Goal: Information Seeking & Learning: Learn about a topic

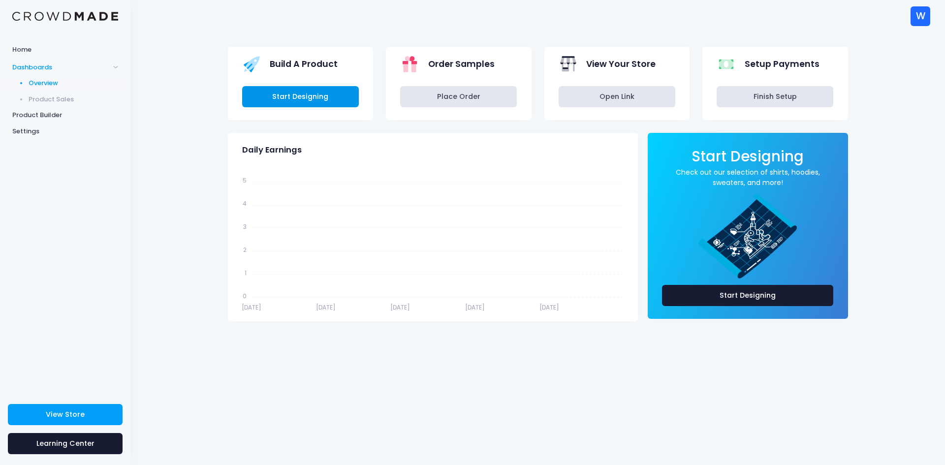
click at [342, 103] on link "Start Designing" at bounding box center [300, 96] width 117 height 21
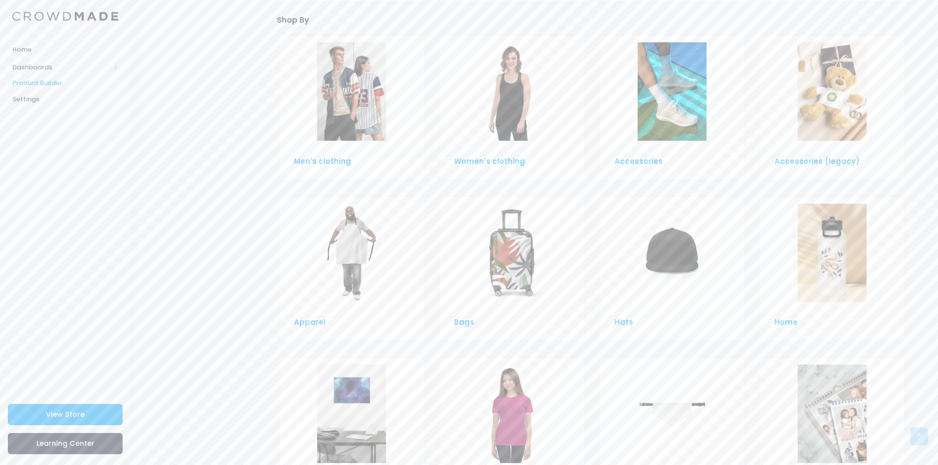
scroll to position [579, 0]
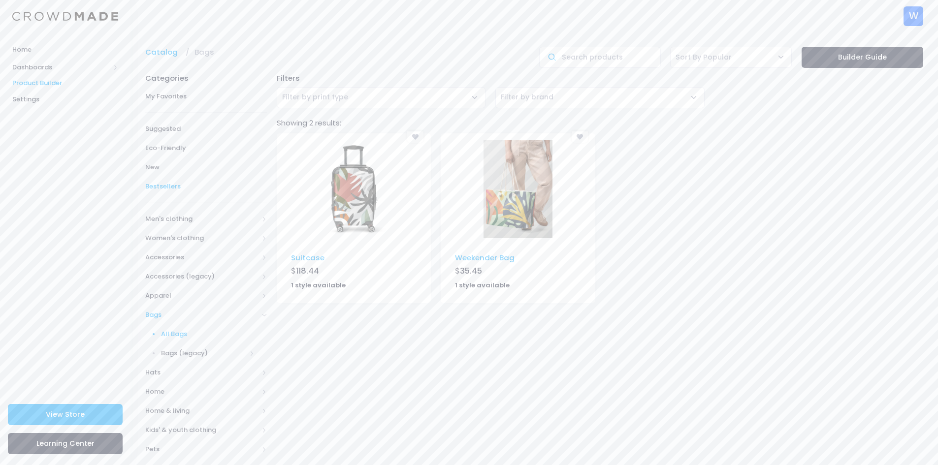
click at [194, 187] on span "Bestsellers" at bounding box center [206, 187] width 122 height 10
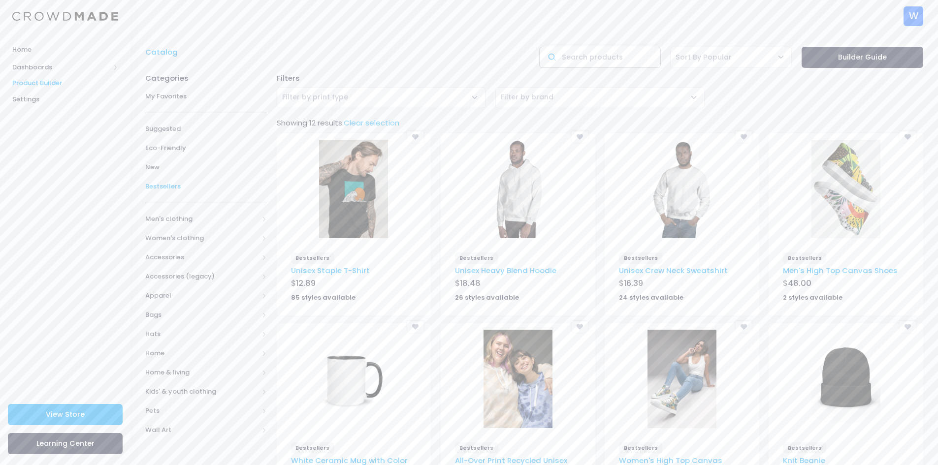
click at [577, 56] on input "text" at bounding box center [600, 57] width 122 height 21
type input "scrunch"
click at [845, 194] on img at bounding box center [845, 189] width 69 height 98
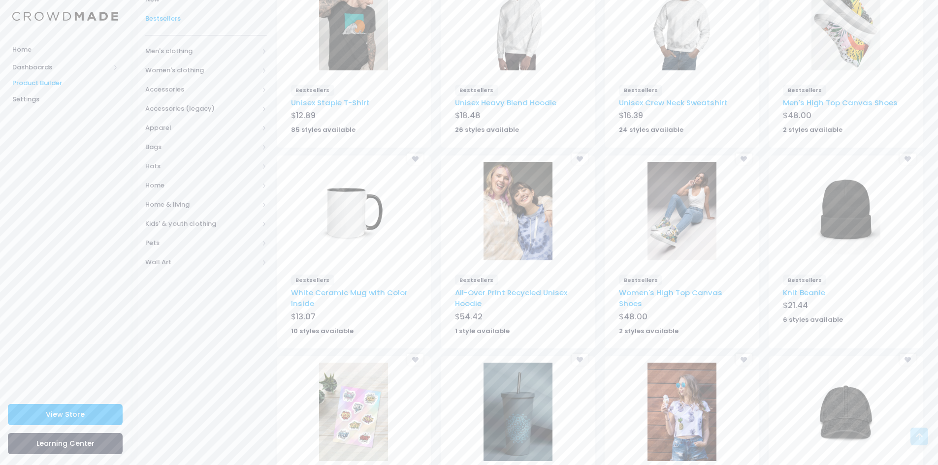
scroll to position [18, 0]
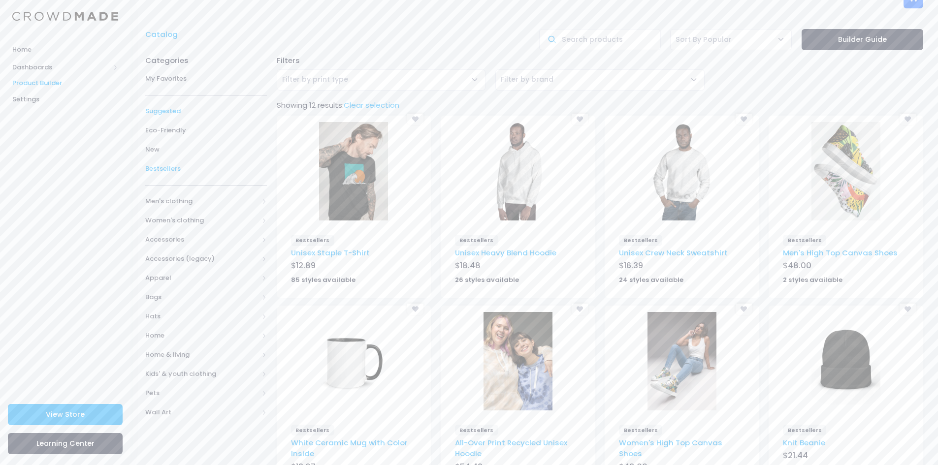
click at [160, 109] on span "Suggested" at bounding box center [206, 111] width 122 height 10
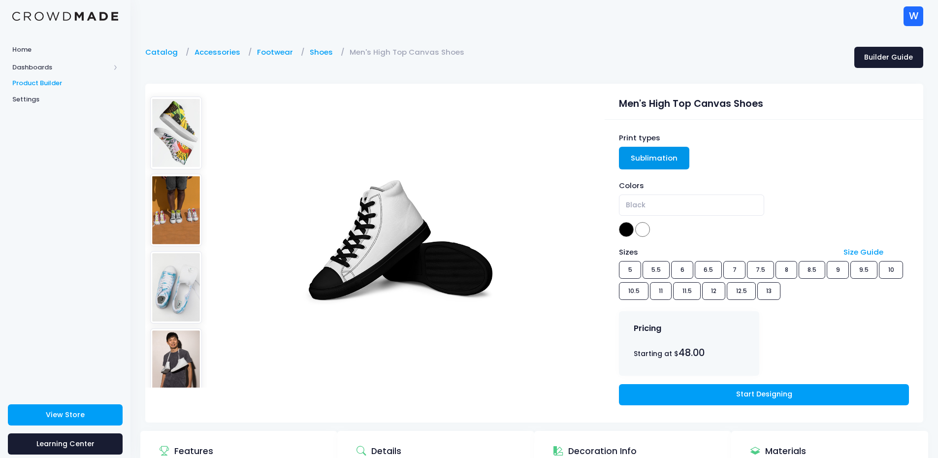
click at [183, 197] on img at bounding box center [176, 210] width 52 height 72
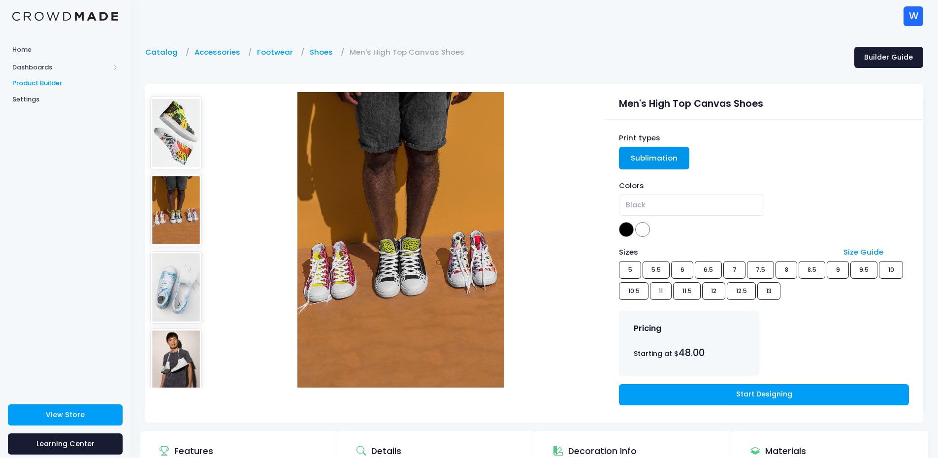
click at [172, 281] on img at bounding box center [176, 287] width 52 height 72
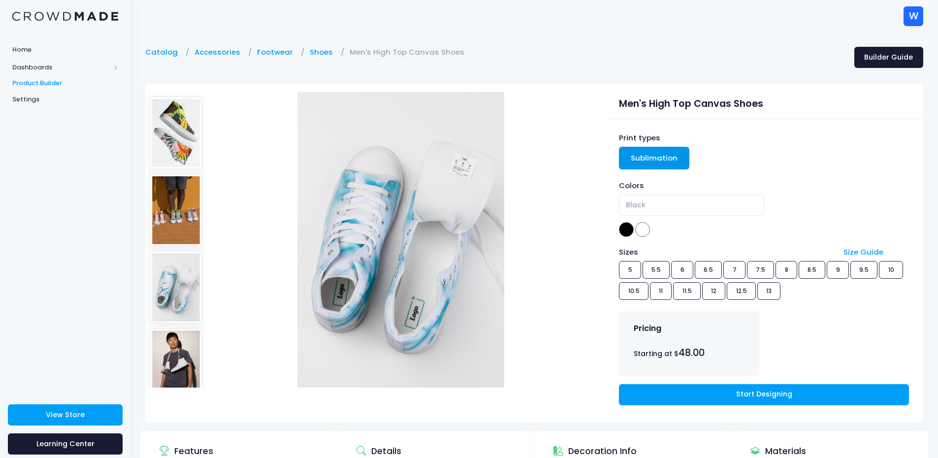
click at [168, 342] on img at bounding box center [176, 364] width 52 height 72
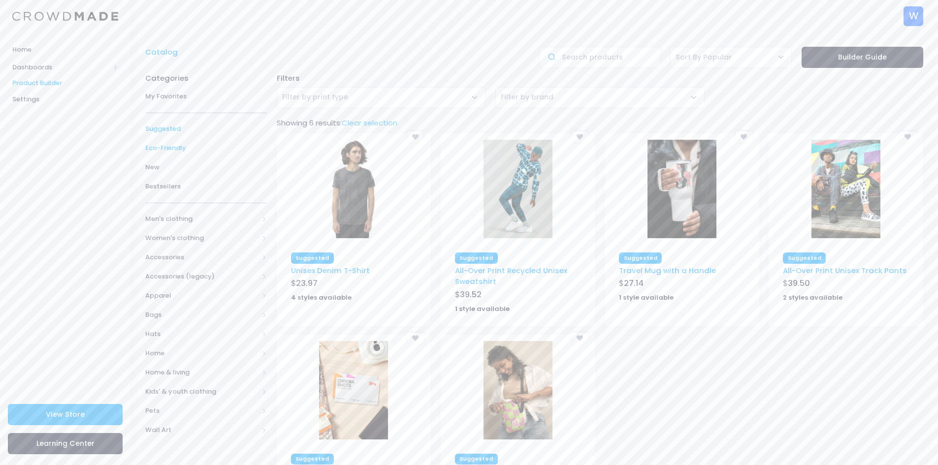
click at [185, 150] on span "Eco-Friendly" at bounding box center [206, 148] width 122 height 10
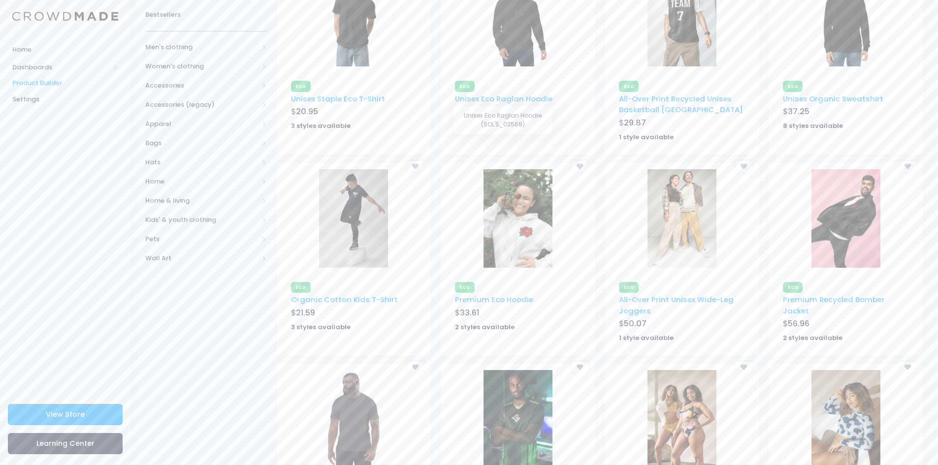
scroll to position [246, 0]
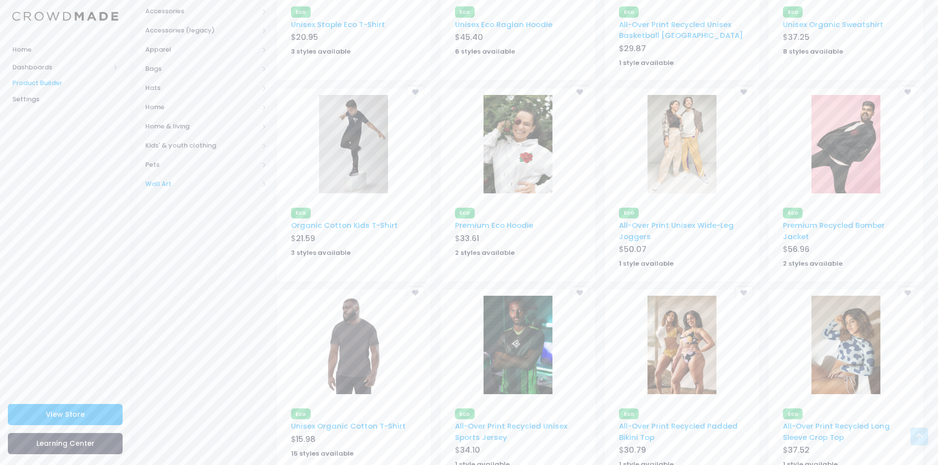
click at [223, 184] on span "Wall Art" at bounding box center [201, 184] width 113 height 10
click at [217, 208] on link "All Wall Art" at bounding box center [199, 203] width 134 height 19
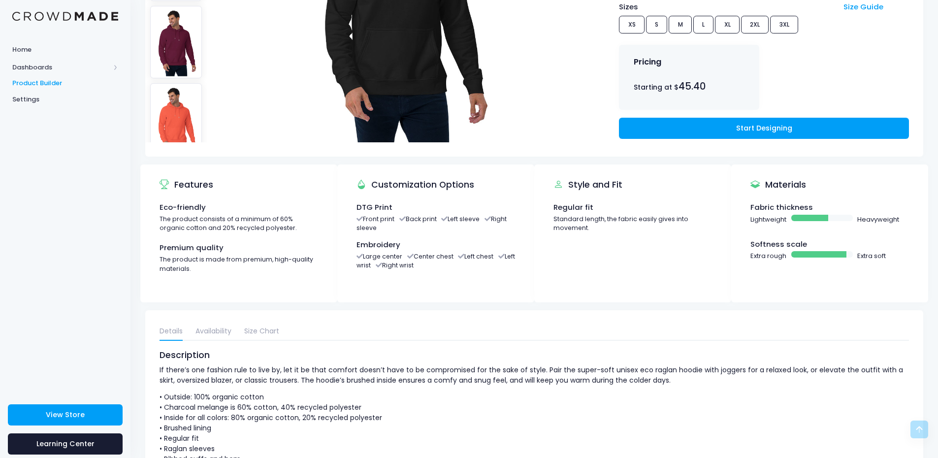
scroll to position [324, 0]
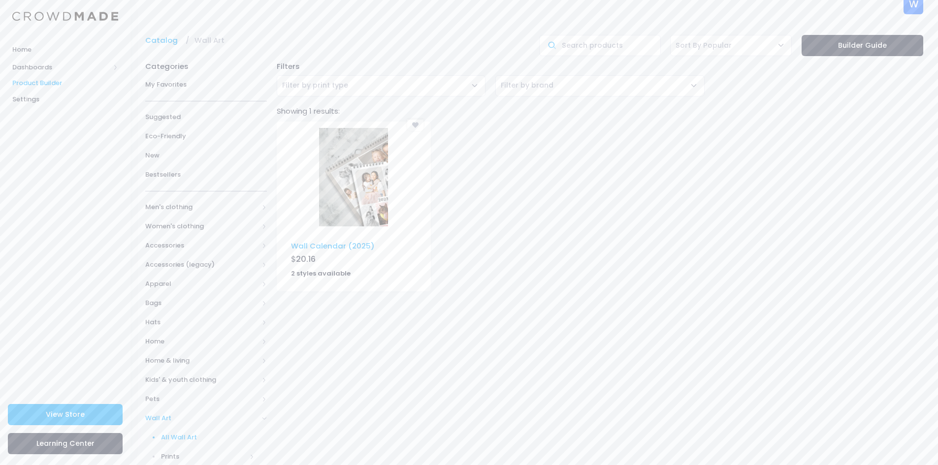
scroll to position [28, 0]
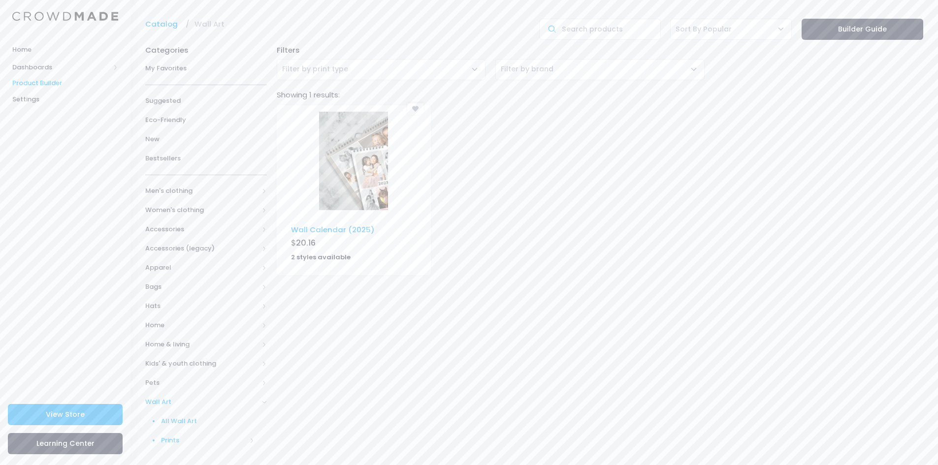
click at [174, 438] on span "Prints" at bounding box center [204, 441] width 86 height 10
click at [221, 381] on span "Pets" at bounding box center [201, 383] width 113 height 10
click at [187, 363] on span "Kids' & youth clothing" at bounding box center [201, 364] width 113 height 10
click at [221, 384] on span "All Kids' & youth clothing" at bounding box center [208, 383] width 94 height 10
click at [178, 401] on span "All shirts" at bounding box center [204, 402] width 86 height 10
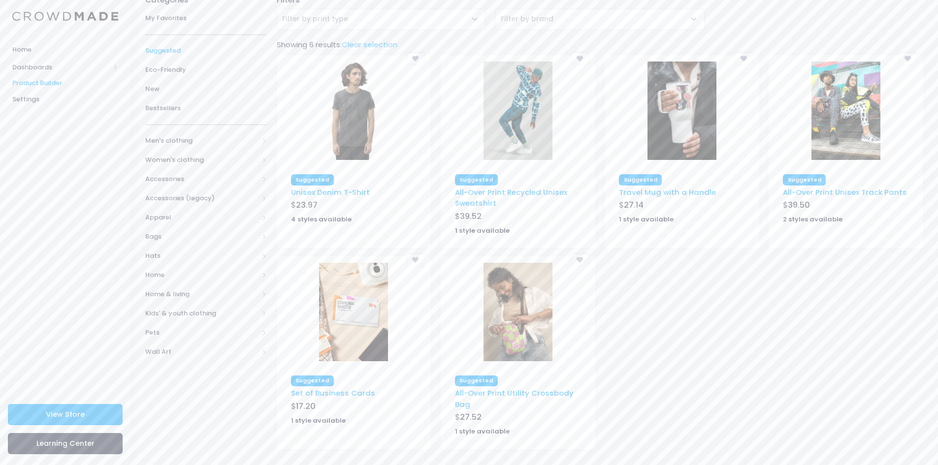
scroll to position [85, 0]
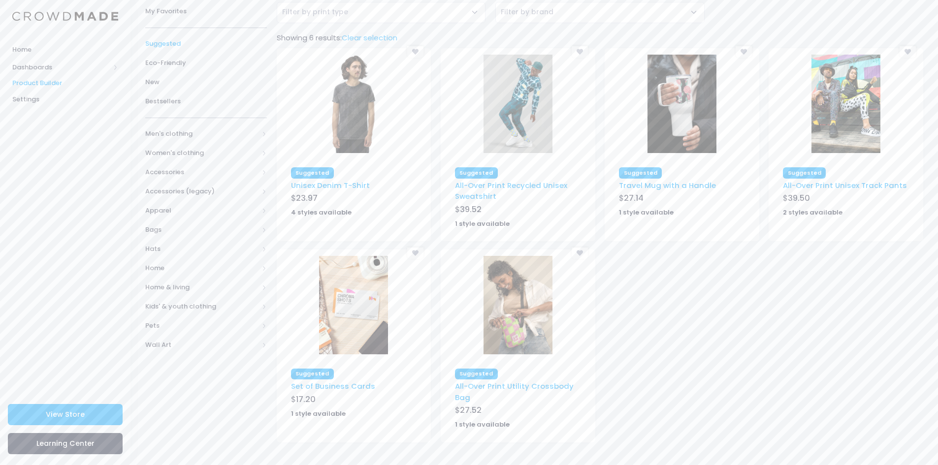
click at [322, 313] on img at bounding box center [353, 305] width 69 height 98
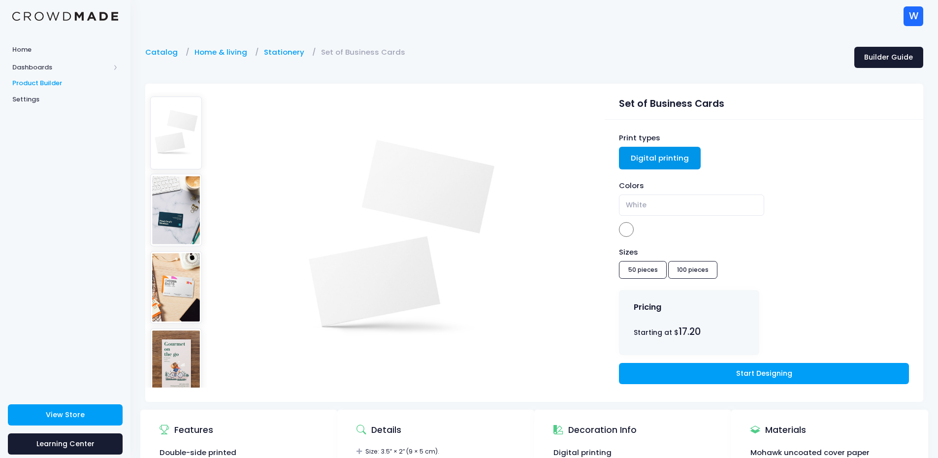
click at [180, 261] on img at bounding box center [176, 287] width 52 height 72
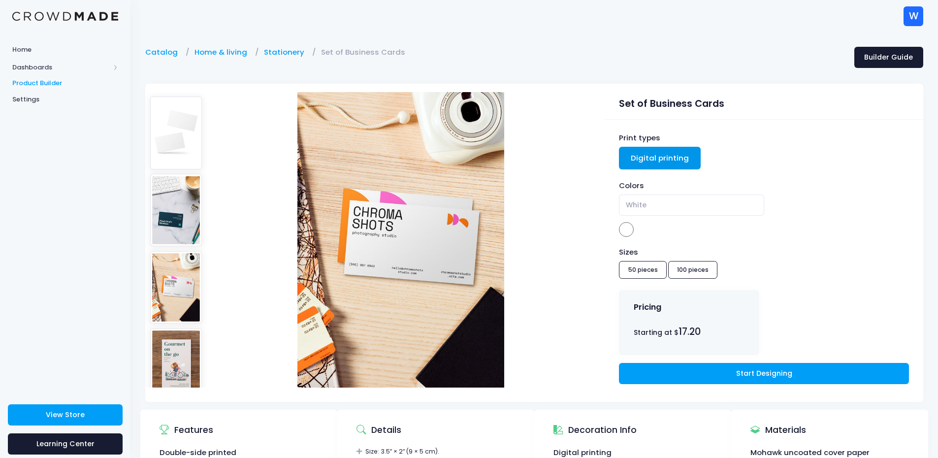
click at [175, 212] on img at bounding box center [176, 210] width 52 height 72
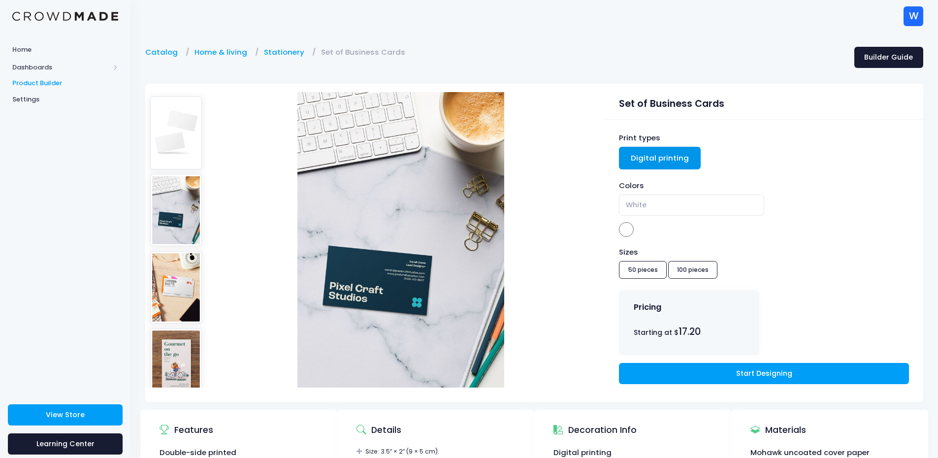
click at [179, 335] on img at bounding box center [176, 364] width 52 height 72
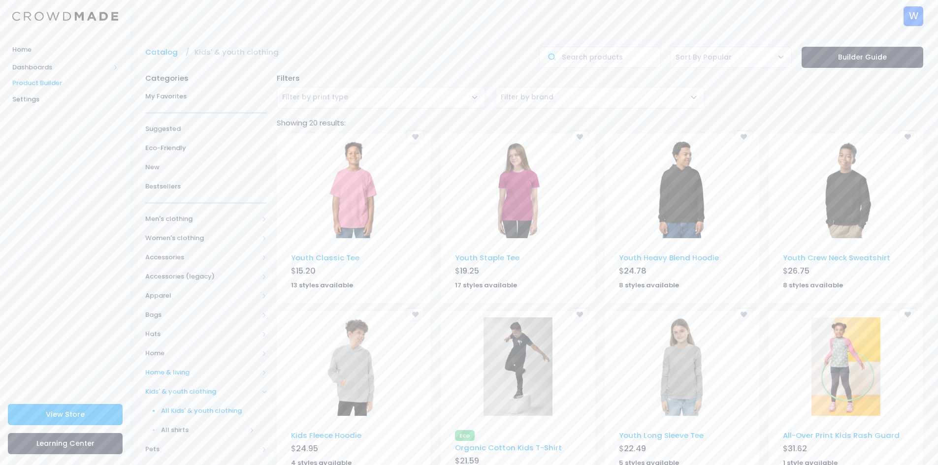
click at [176, 376] on span "Home & living" at bounding box center [201, 373] width 113 height 10
click at [177, 388] on span "All Home & living" at bounding box center [208, 392] width 94 height 10
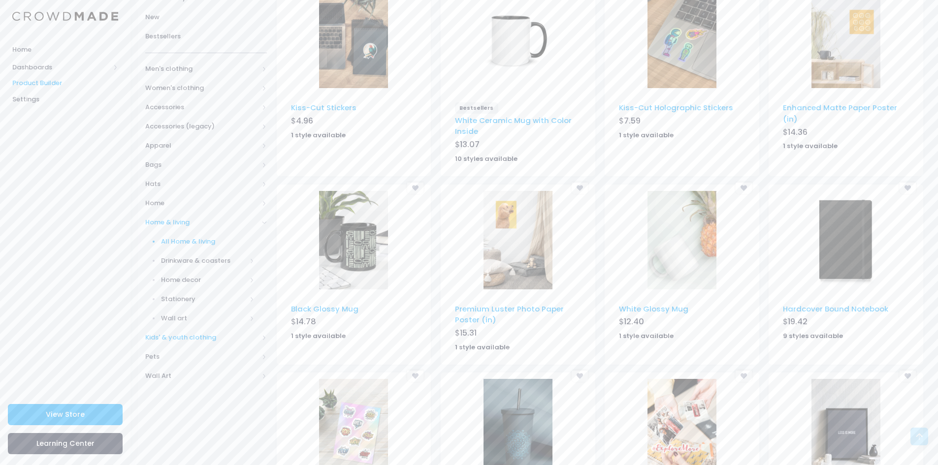
scroll to position [148, 0]
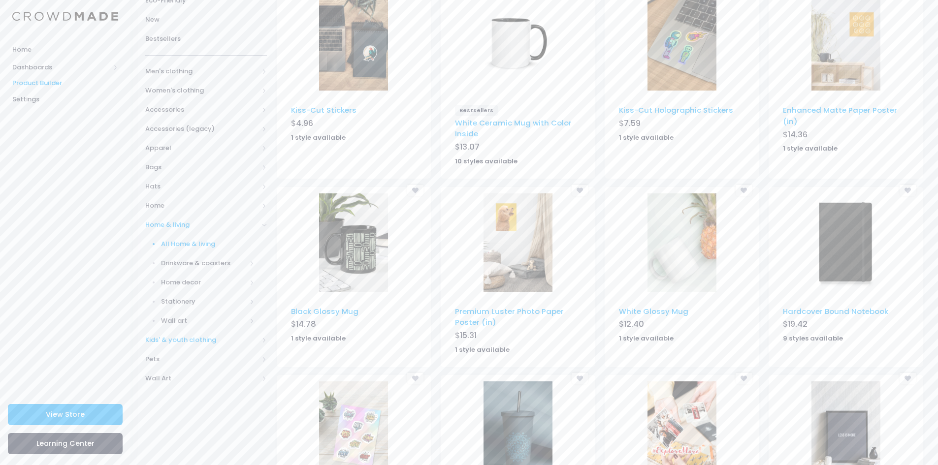
click at [262, 338] on span at bounding box center [264, 340] width 5 height 5
click at [244, 225] on span "Home & living" at bounding box center [201, 225] width 113 height 10
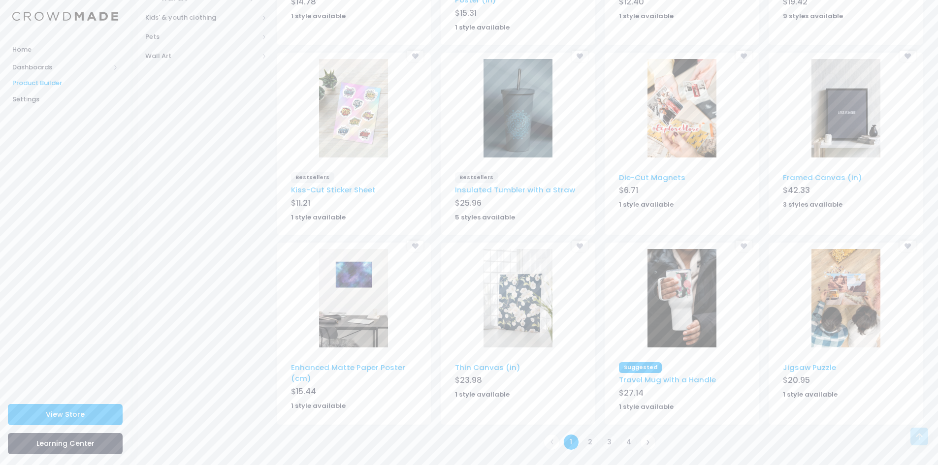
scroll to position [472, 0]
click at [594, 442] on link "2" at bounding box center [590, 441] width 16 height 16
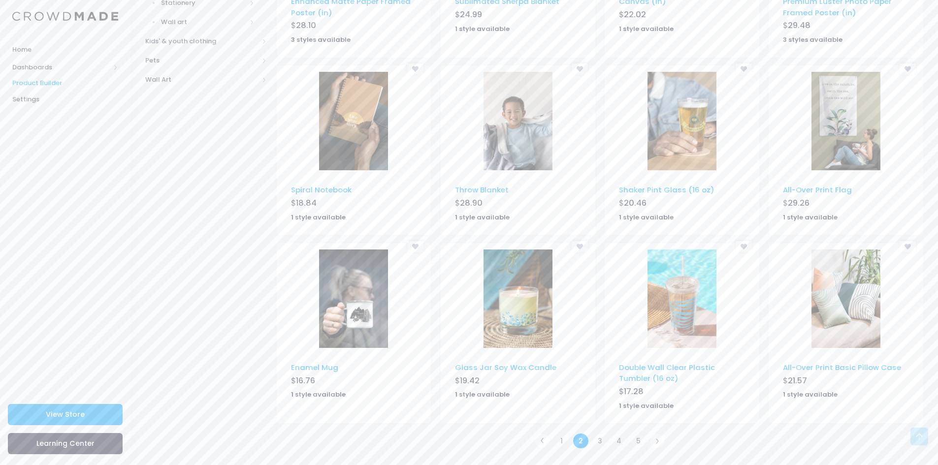
scroll to position [447, 0]
click at [604, 440] on link "3" at bounding box center [600, 441] width 16 height 16
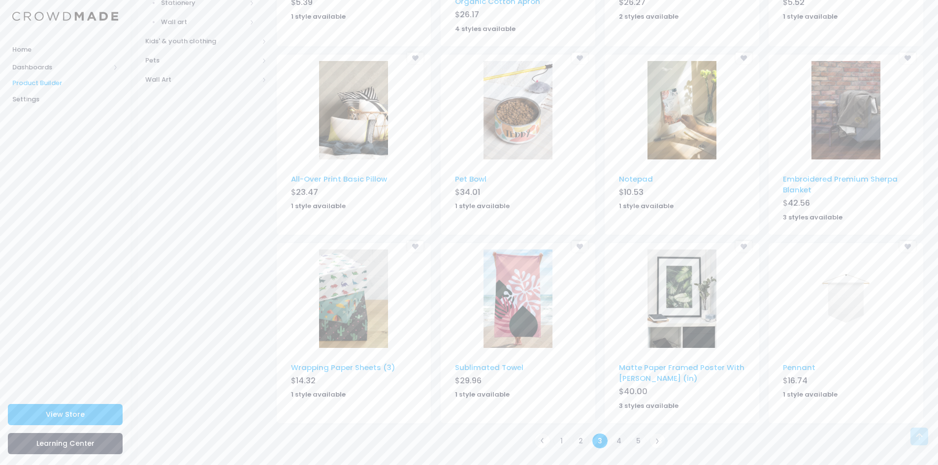
scroll to position [447, 0]
click at [619, 440] on link "4" at bounding box center [619, 441] width 16 height 16
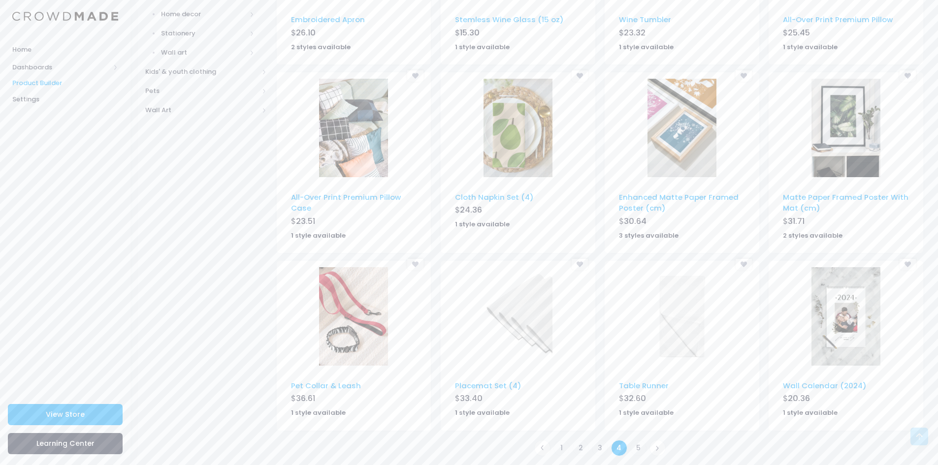
scroll to position [423, 0]
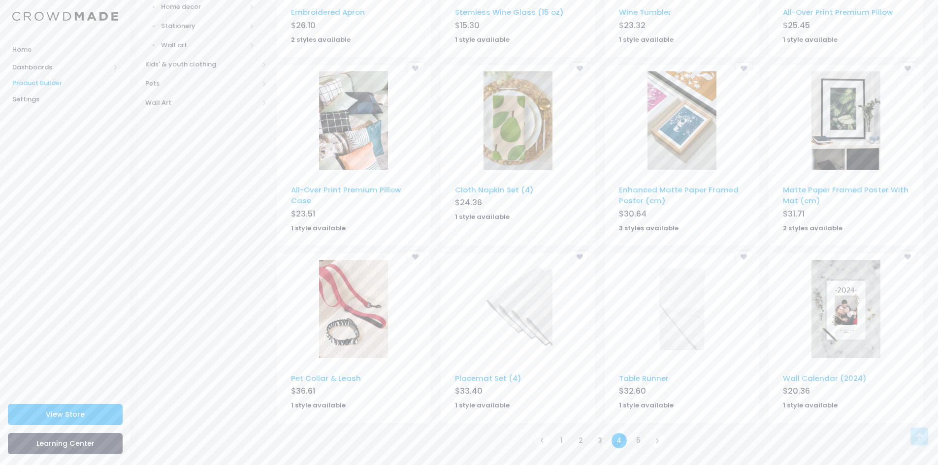
click at [222, 324] on div "Categories My Favorites [GEOGRAPHIC_DATA] Eco-Friendly New Bestsellers Men's cl…" at bounding box center [205, 48] width 131 height 806
click at [635, 441] on link "5" at bounding box center [638, 441] width 16 height 16
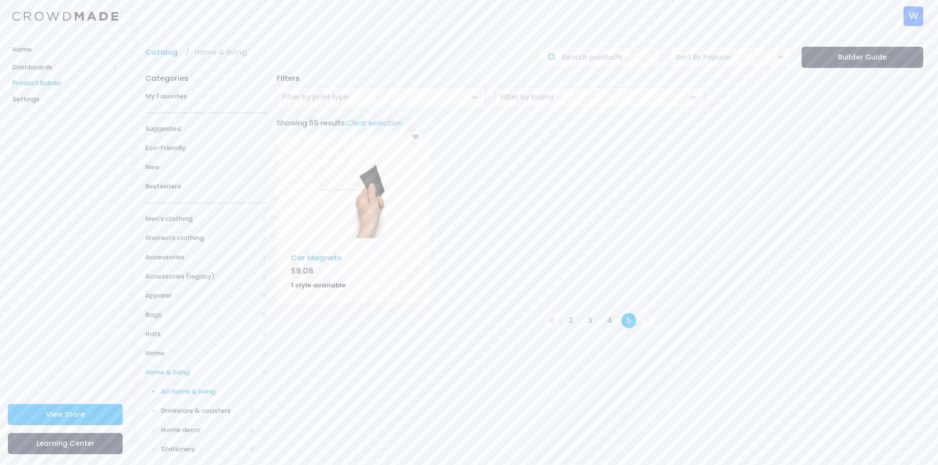
click at [360, 215] on img at bounding box center [353, 189] width 69 height 98
click at [179, 358] on span "Home" at bounding box center [206, 353] width 122 height 19
click at [187, 372] on span "All Home" at bounding box center [208, 373] width 94 height 10
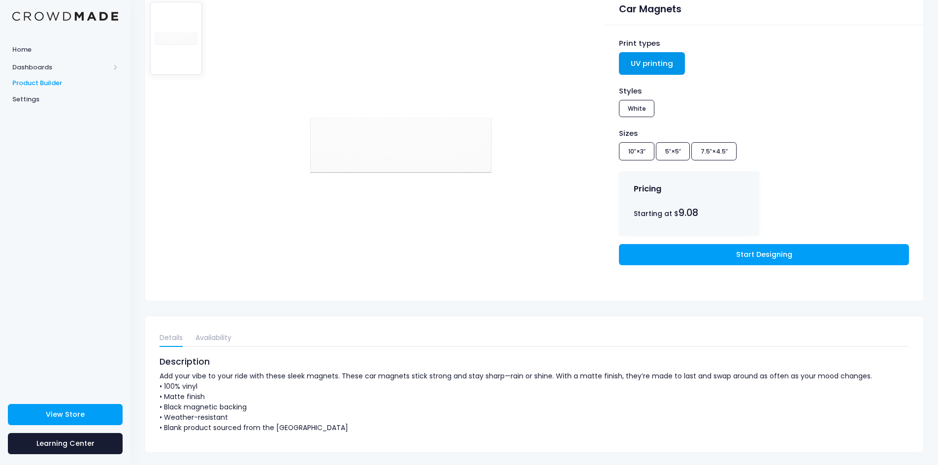
scroll to position [104, 0]
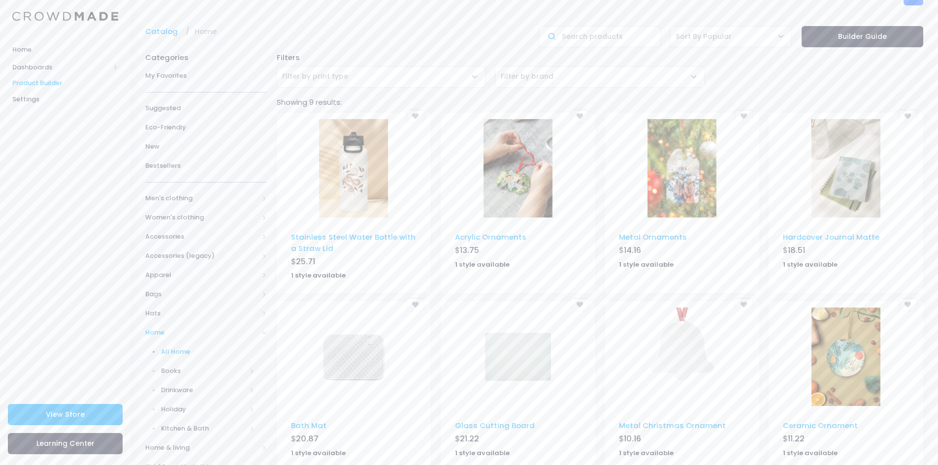
scroll to position [49, 0]
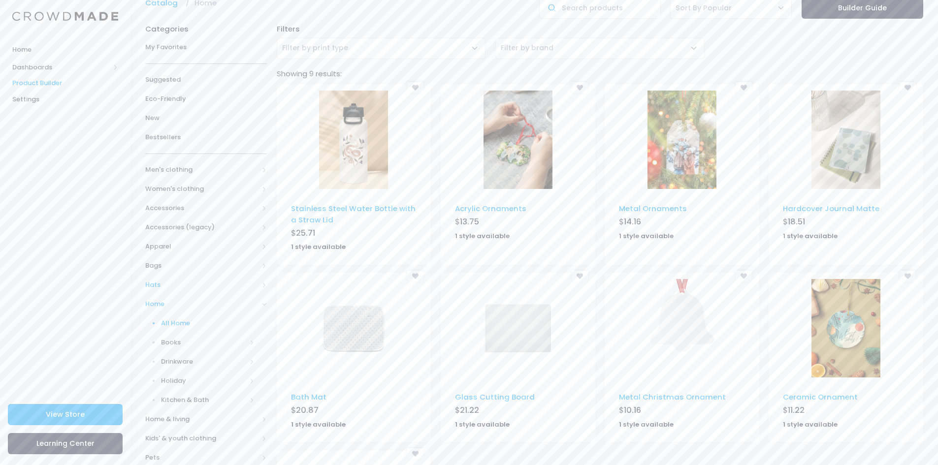
click at [228, 284] on span "Hats" at bounding box center [201, 285] width 113 height 10
click at [187, 301] on span "All Hats" at bounding box center [208, 304] width 94 height 10
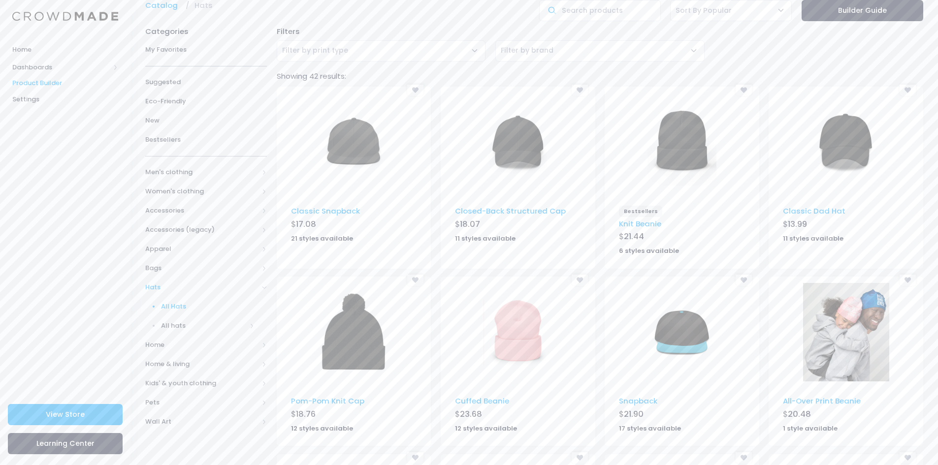
scroll to position [49, 0]
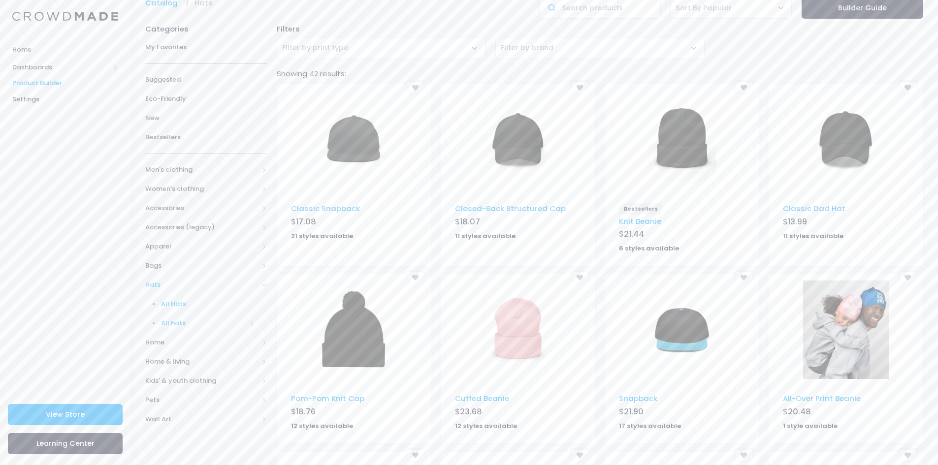
click at [178, 324] on span "All hats" at bounding box center [204, 323] width 86 height 10
click at [181, 338] on span "All hats" at bounding box center [209, 343] width 89 height 10
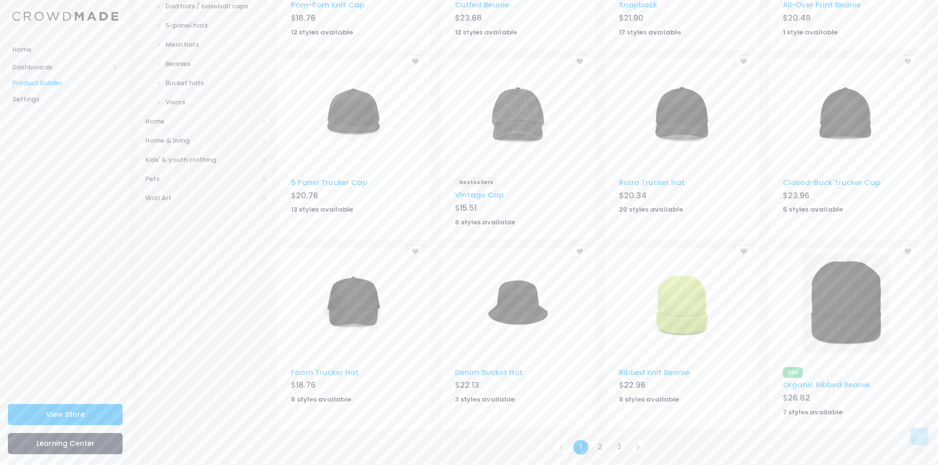
scroll to position [449, 0]
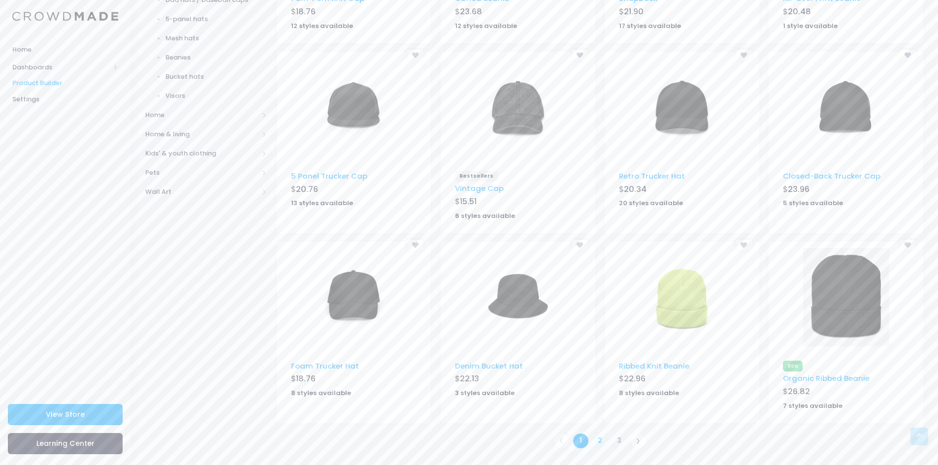
click at [600, 444] on link "2" at bounding box center [600, 441] width 16 height 16
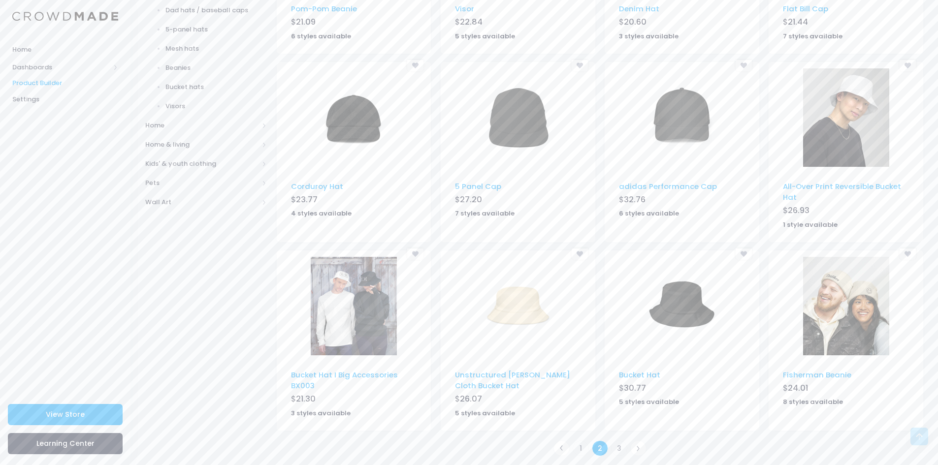
scroll to position [447, 0]
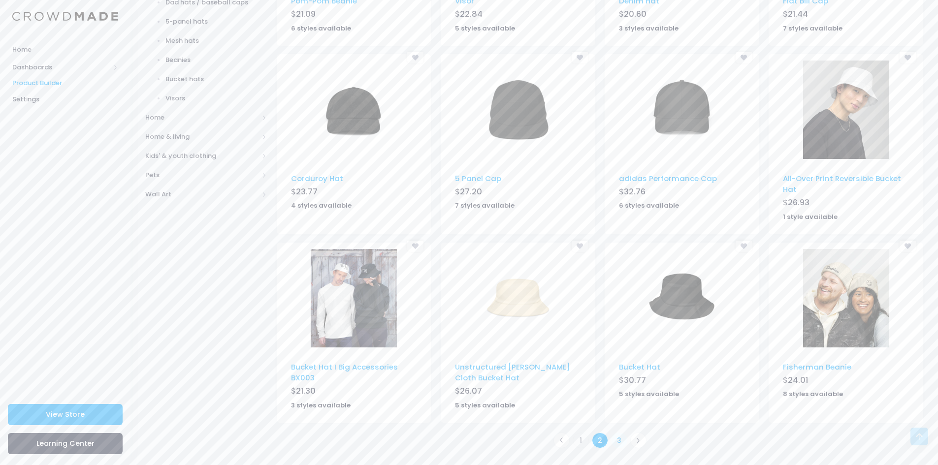
click at [620, 440] on link "3" at bounding box center [619, 441] width 16 height 16
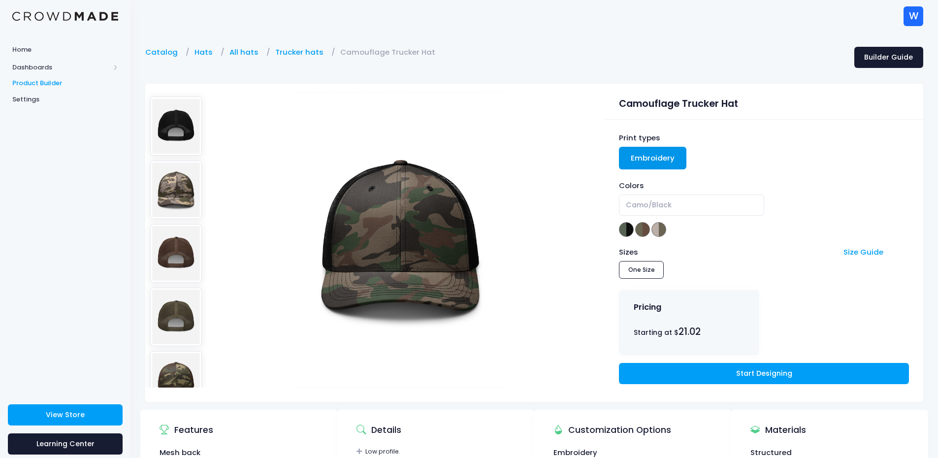
click at [173, 197] on img at bounding box center [176, 189] width 52 height 59
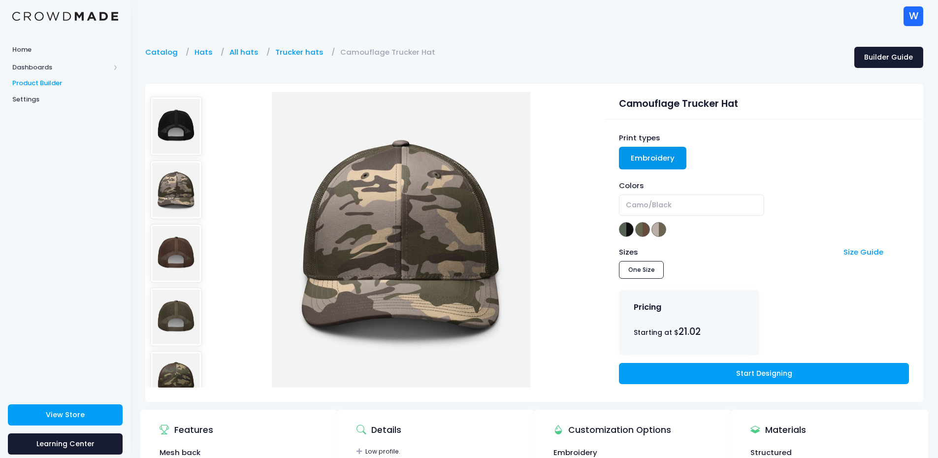
click at [173, 244] on img at bounding box center [176, 253] width 52 height 59
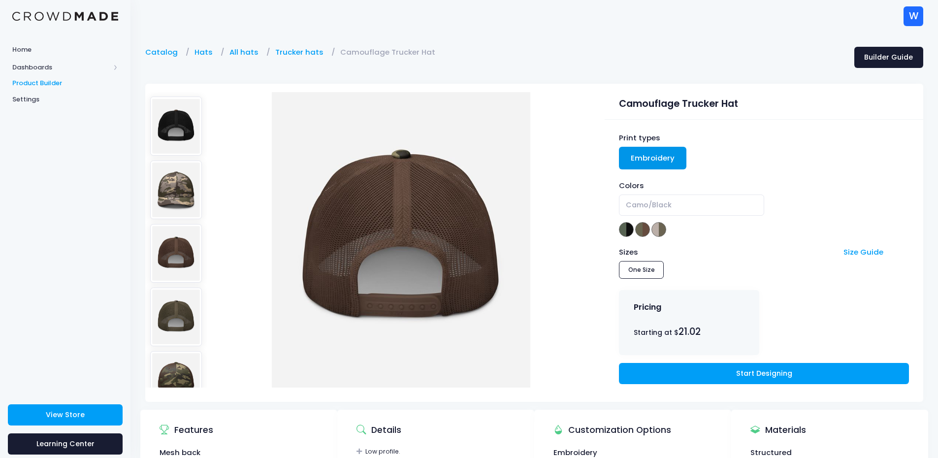
click at [172, 298] on img at bounding box center [176, 316] width 52 height 59
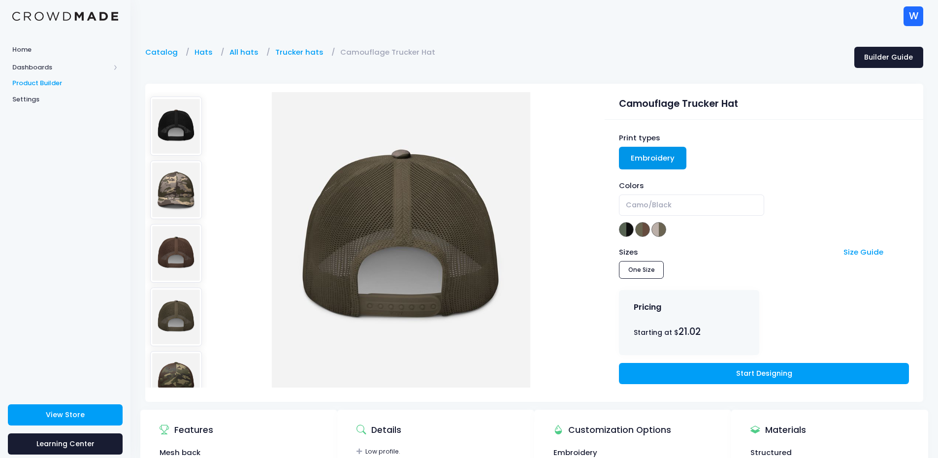
click at [172, 366] on img at bounding box center [176, 380] width 52 height 59
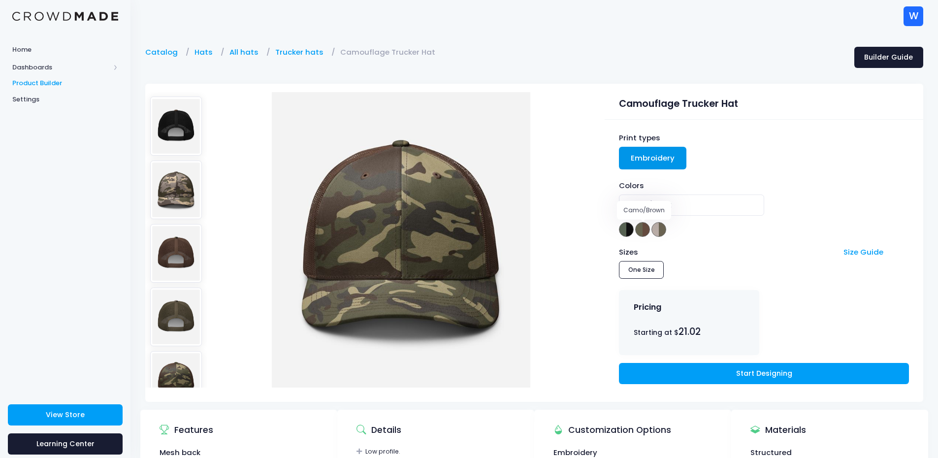
click at [645, 229] on span at bounding box center [642, 229] width 15 height 15
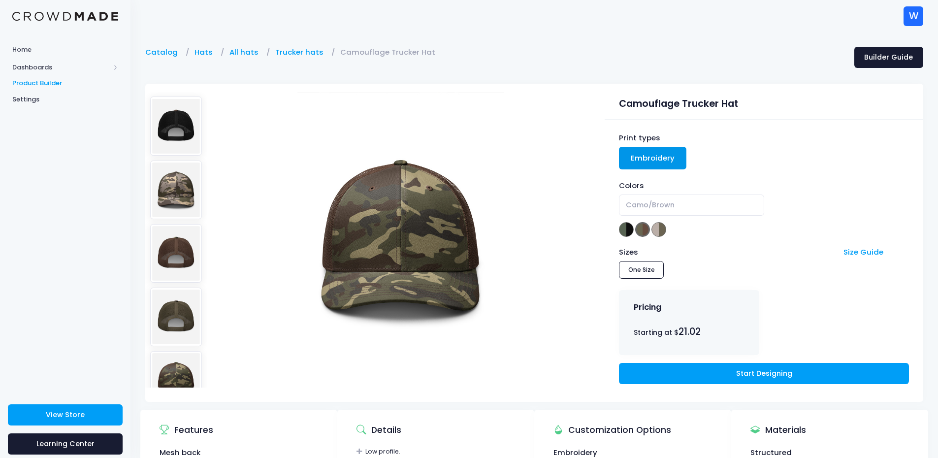
click at [669, 232] on div "Colors Camo/Black Camo/Brown Camo/Olive Camo/Brown" at bounding box center [763, 209] width 289 height 58
click at [653, 230] on span at bounding box center [658, 229] width 15 height 15
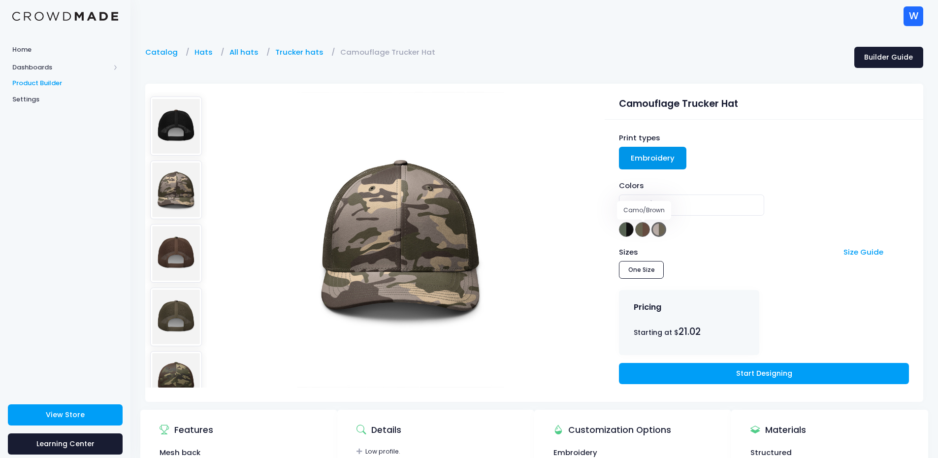
click at [641, 230] on span at bounding box center [642, 229] width 15 height 15
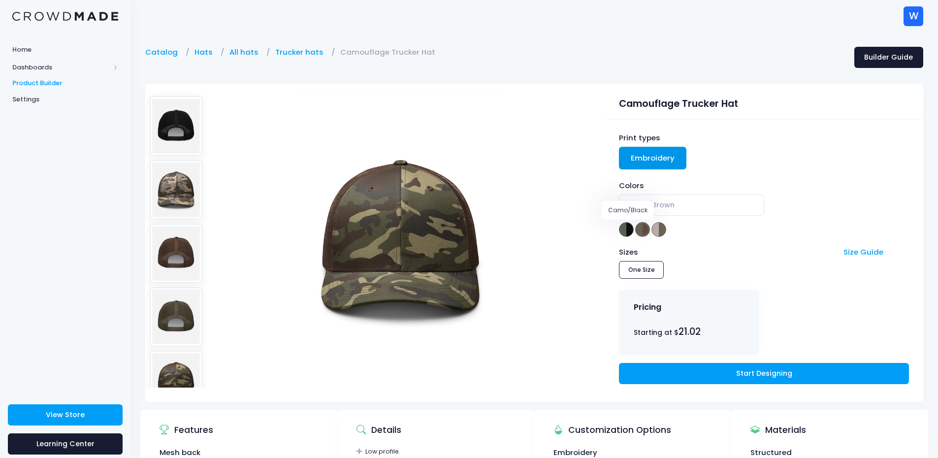
click at [622, 229] on span at bounding box center [626, 229] width 15 height 15
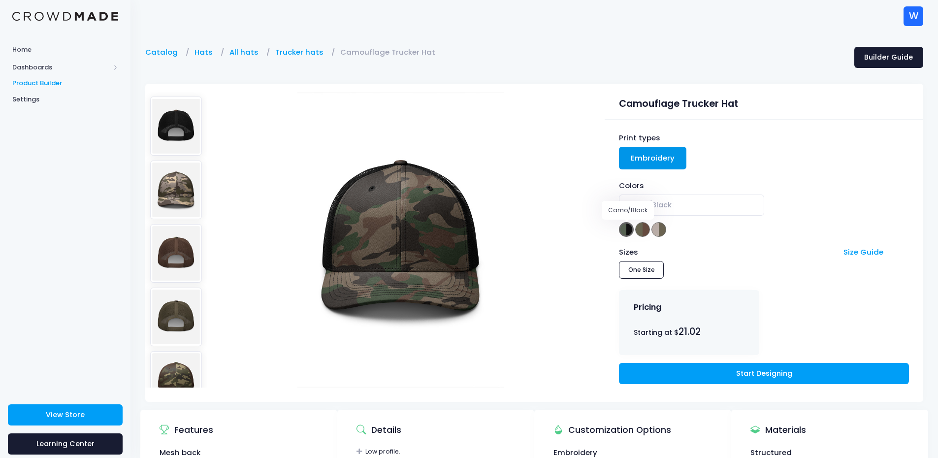
click at [642, 232] on span at bounding box center [642, 229] width 15 height 15
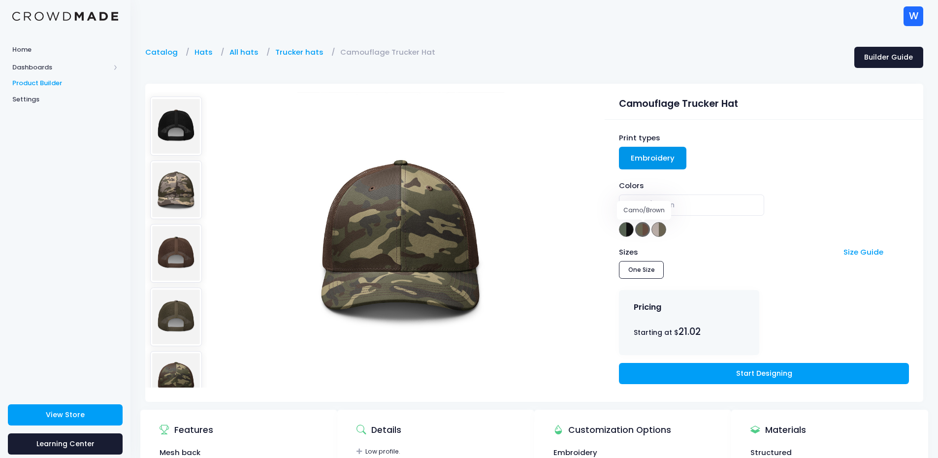
click at [666, 233] on div "Colors Camo/Black Camo/Brown Camo/Olive Camo/Brown" at bounding box center [763, 209] width 289 height 58
click at [660, 233] on span at bounding box center [658, 229] width 15 height 15
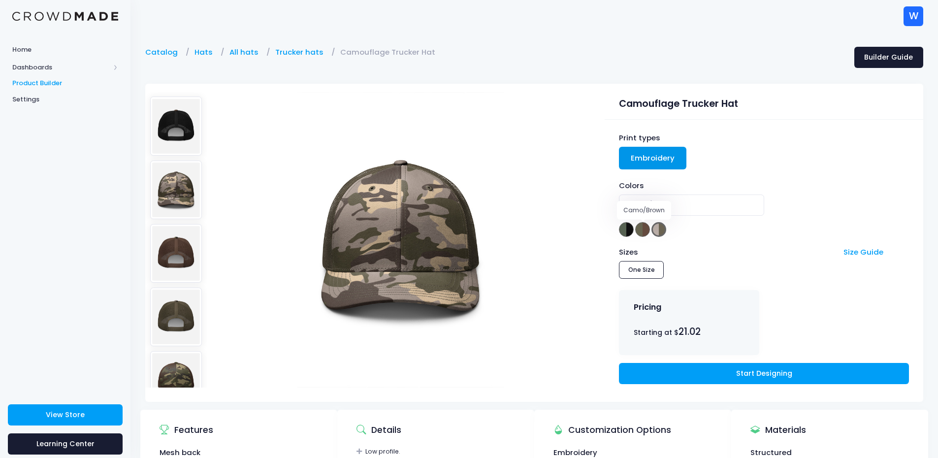
click at [640, 231] on span at bounding box center [642, 229] width 15 height 15
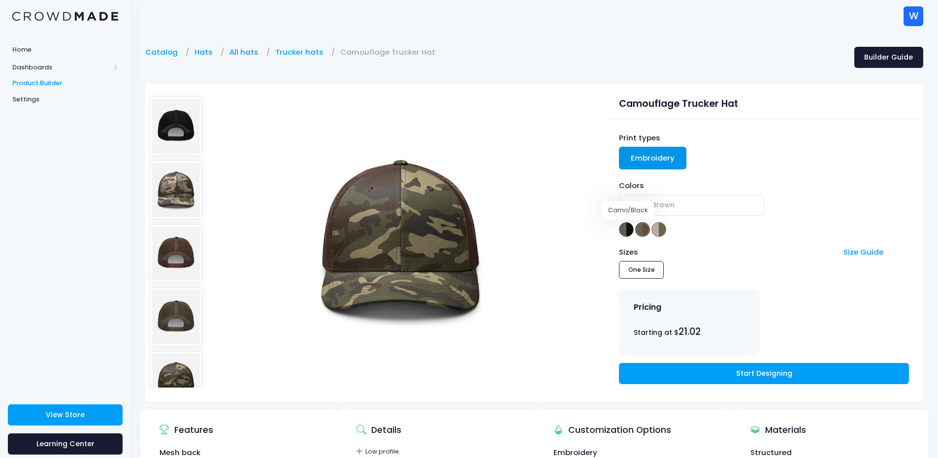
click at [625, 231] on span at bounding box center [626, 229] width 15 height 15
select select "Camo/Black"
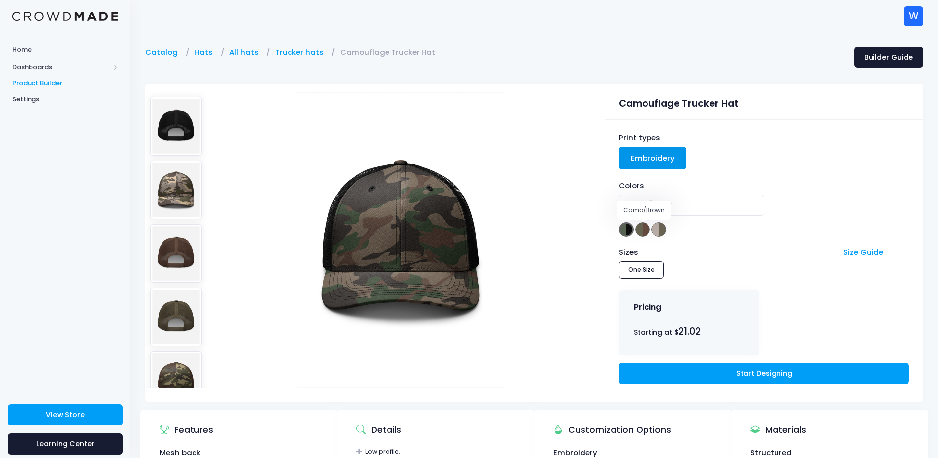
click at [650, 231] on div "Colors Camo/Black Camo/Brown Camo/Olive Camo/Black" at bounding box center [763, 209] width 289 height 58
click at [676, 230] on div "Colors Camo/Black Camo/Brown Camo/Olive Camo/Black" at bounding box center [763, 209] width 289 height 58
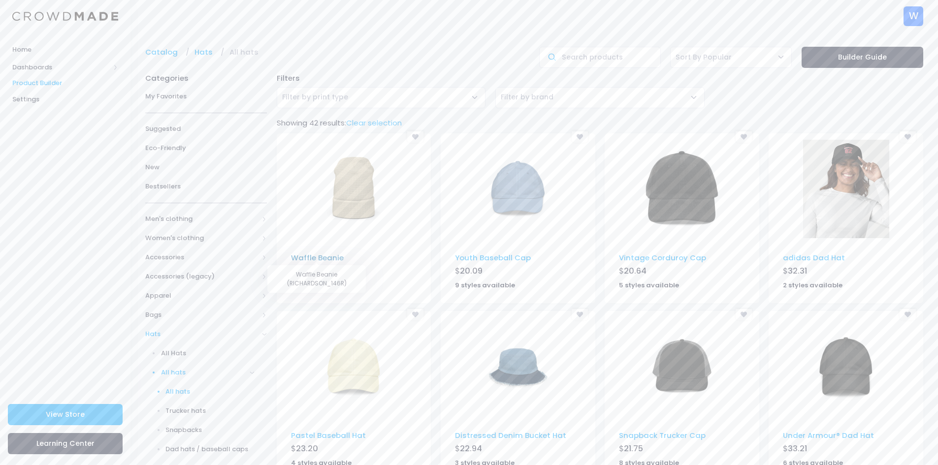
drag, startPoint x: 289, startPoint y: 255, endPoint x: 317, endPoint y: 257, distance: 27.2
click at [317, 257] on div "Waffle Beanie $ 23.32 7 styles available" at bounding box center [354, 278] width 155 height 50
click at [272, 372] on div "[] - Pastel Baseball Hat - BEECHFIELD_B653 - Dad hats / baseball caps Pastel Ba…" at bounding box center [354, 400] width 164 height 178
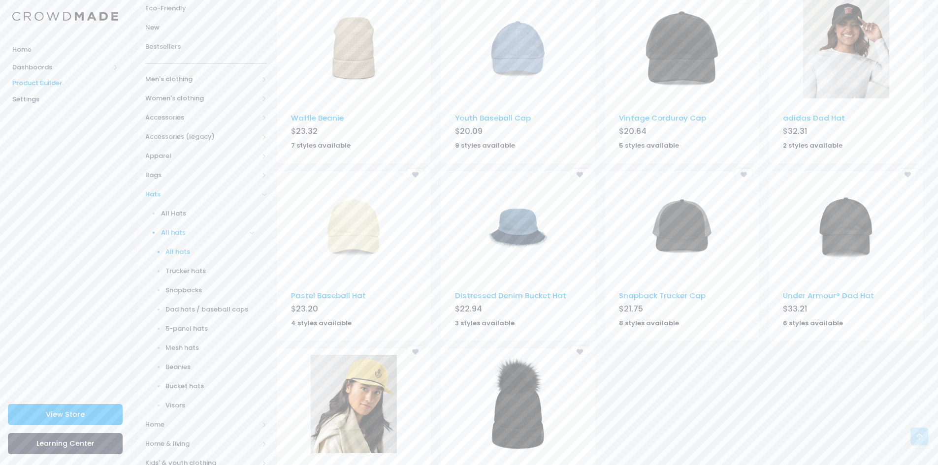
scroll to position [136, 0]
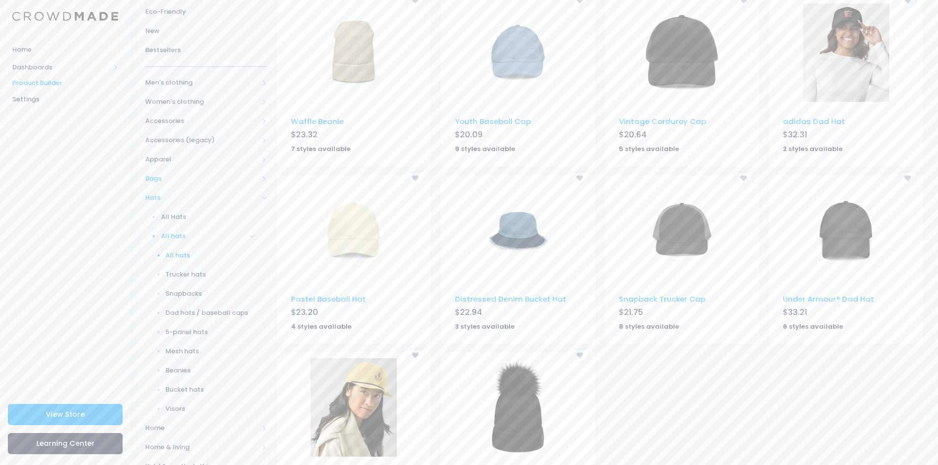
click at [264, 177] on span at bounding box center [264, 178] width 5 height 5
click at [199, 199] on span "All Bags" at bounding box center [208, 198] width 94 height 10
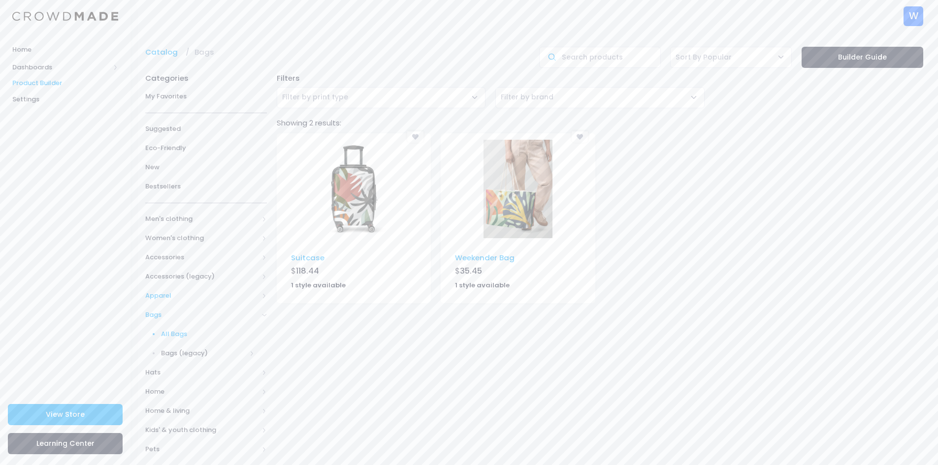
click at [256, 295] on span "Apparel" at bounding box center [201, 296] width 113 height 10
click at [212, 312] on span "All Apparel" at bounding box center [208, 315] width 94 height 10
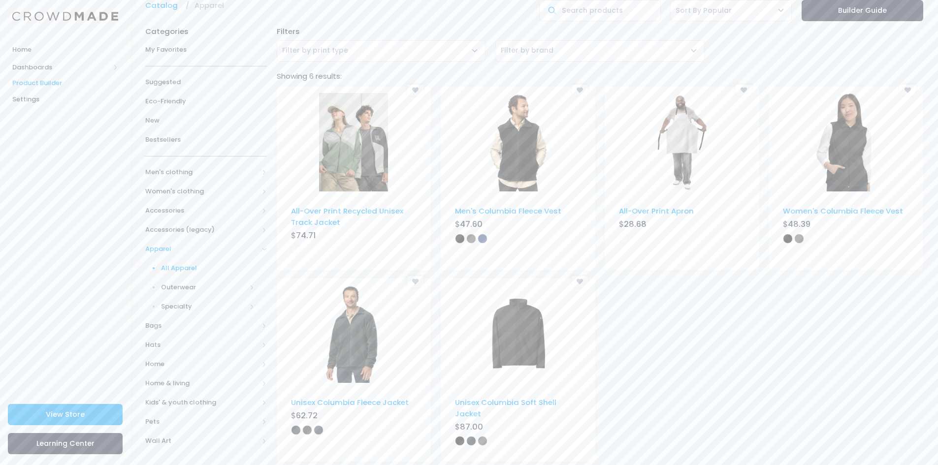
scroll to position [49, 0]
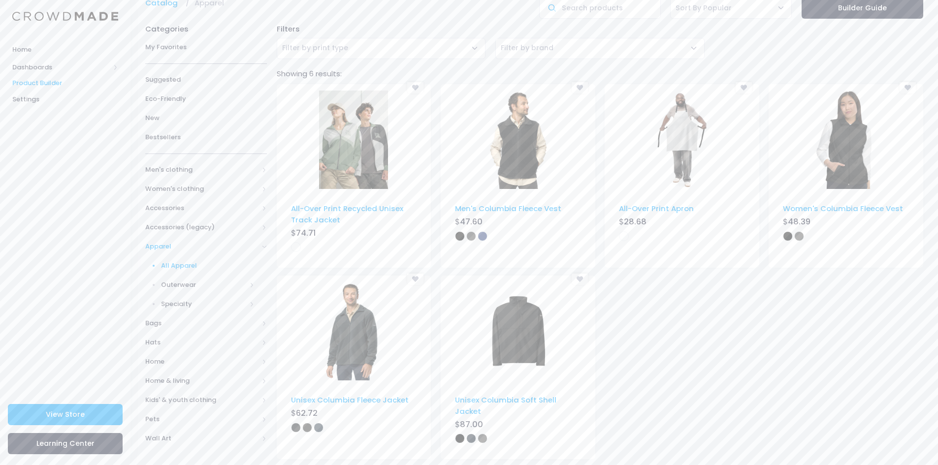
click at [264, 246] on span at bounding box center [264, 246] width 5 height 5
click at [270, 205] on div "Categories My Favorites Suggested Eco-Friendly New Bestsellers Men's clothing A…" at bounding box center [205, 243] width 131 height 448
click at [262, 207] on span at bounding box center [264, 208] width 5 height 5
click at [235, 225] on span "All Accessories" at bounding box center [208, 227] width 94 height 10
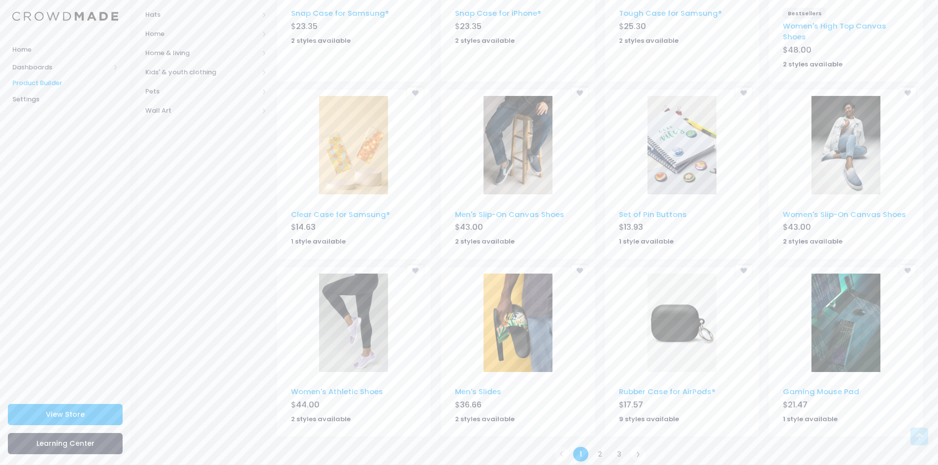
scroll to position [437, 0]
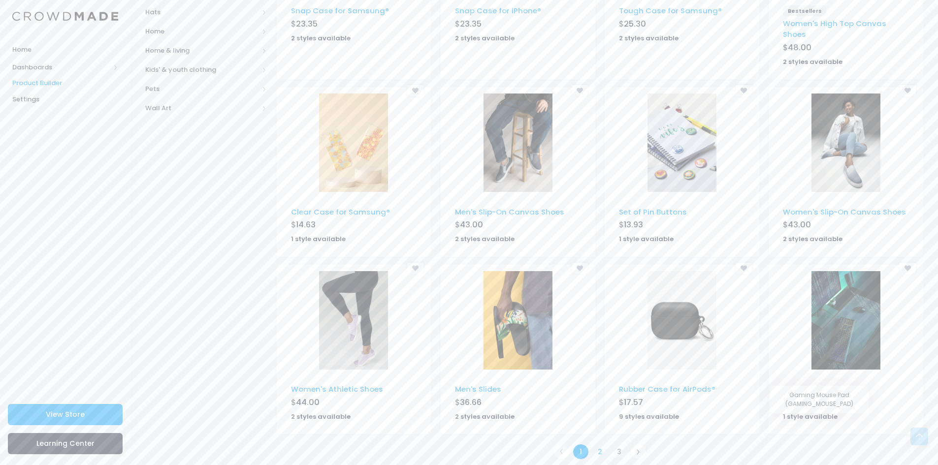
click at [597, 444] on link "2" at bounding box center [600, 452] width 16 height 16
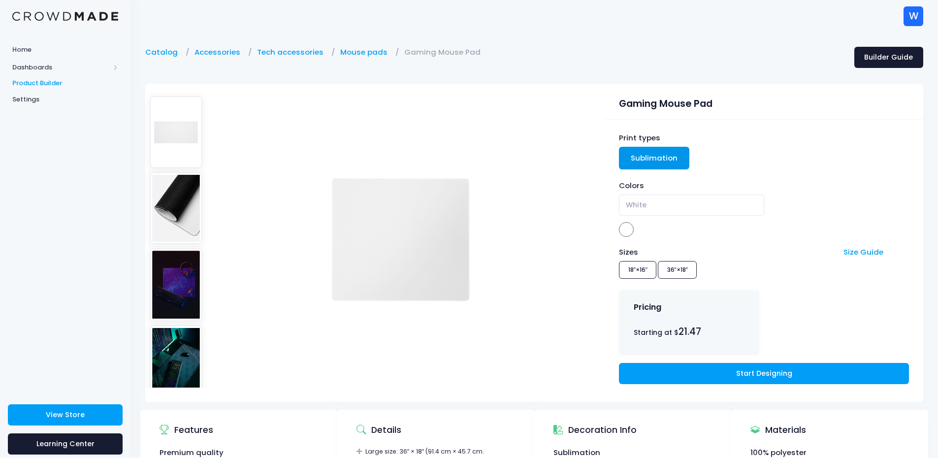
click at [166, 278] on img at bounding box center [176, 285] width 52 height 72
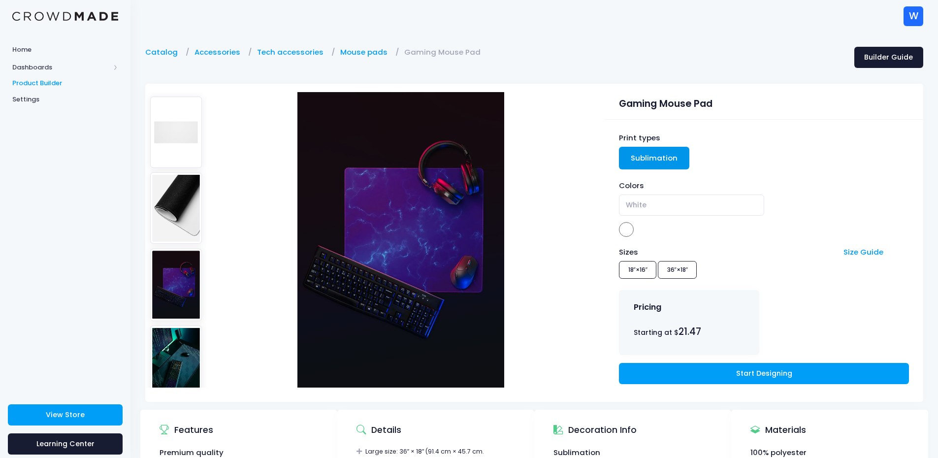
click at [174, 325] on img at bounding box center [176, 361] width 52 height 72
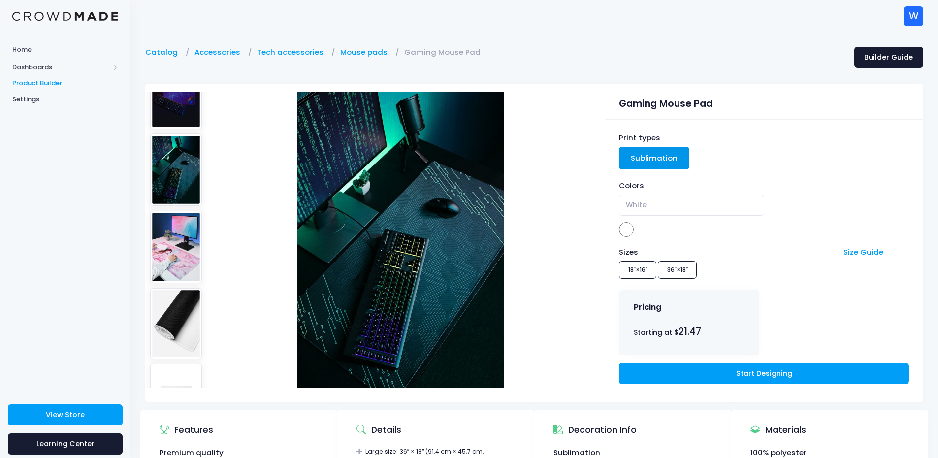
scroll to position [200, 0]
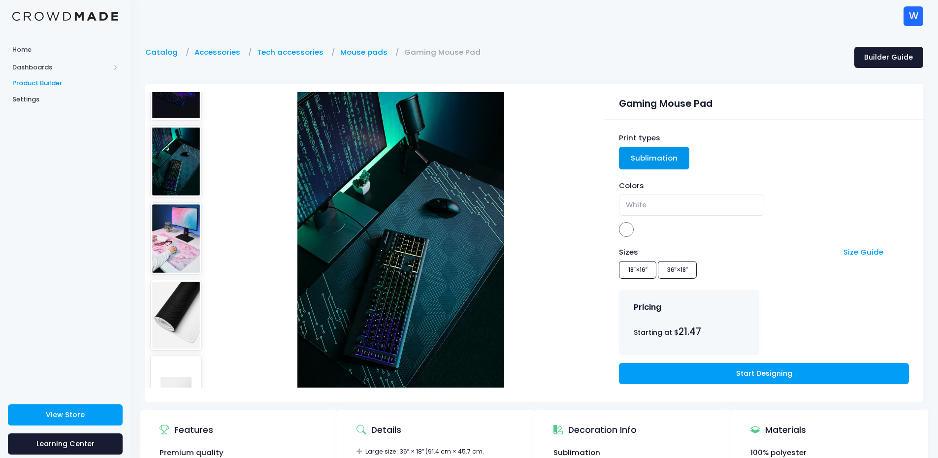
click at [171, 202] on img at bounding box center [176, 238] width 52 height 72
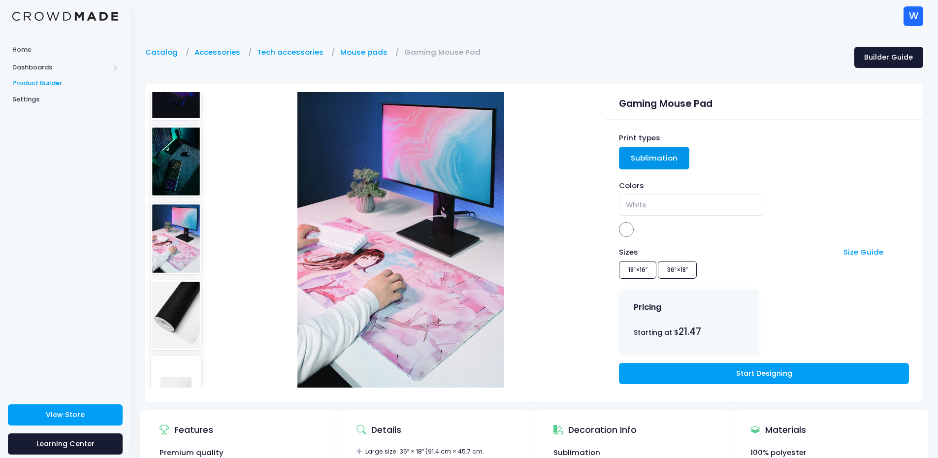
click at [179, 280] on img at bounding box center [176, 315] width 52 height 71
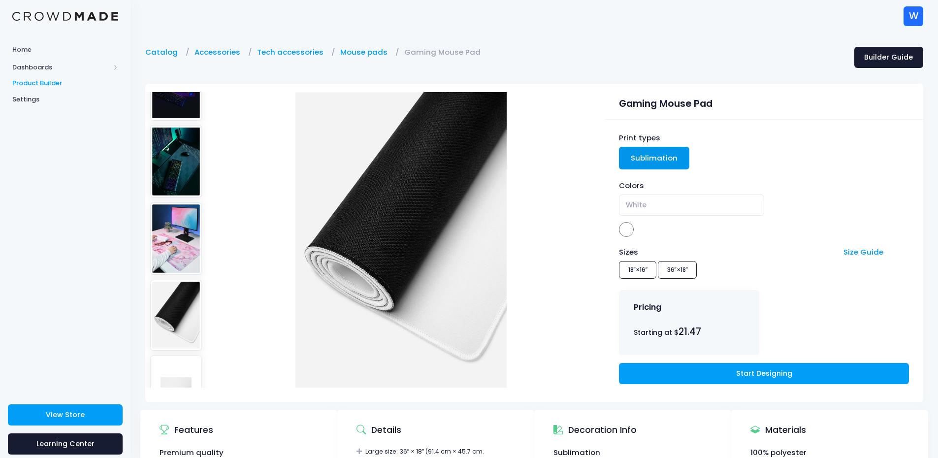
click at [183, 355] on img at bounding box center [176, 390] width 52 height 71
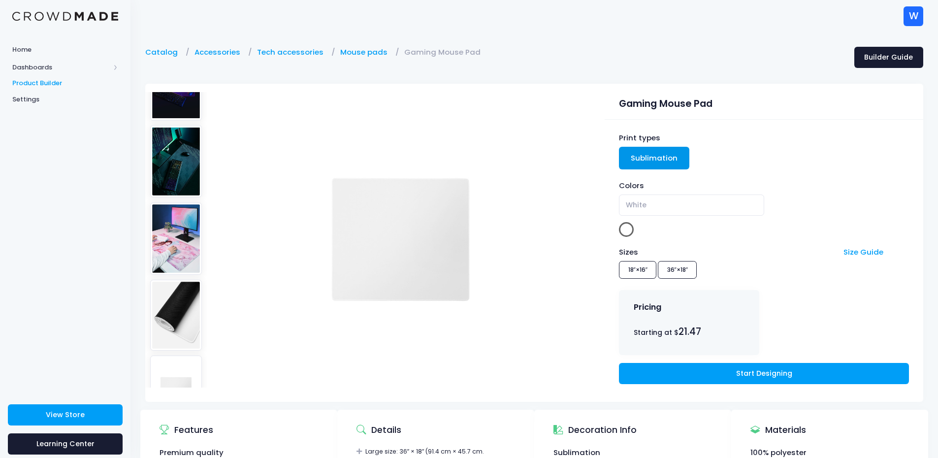
click at [185, 202] on img at bounding box center [176, 238] width 52 height 72
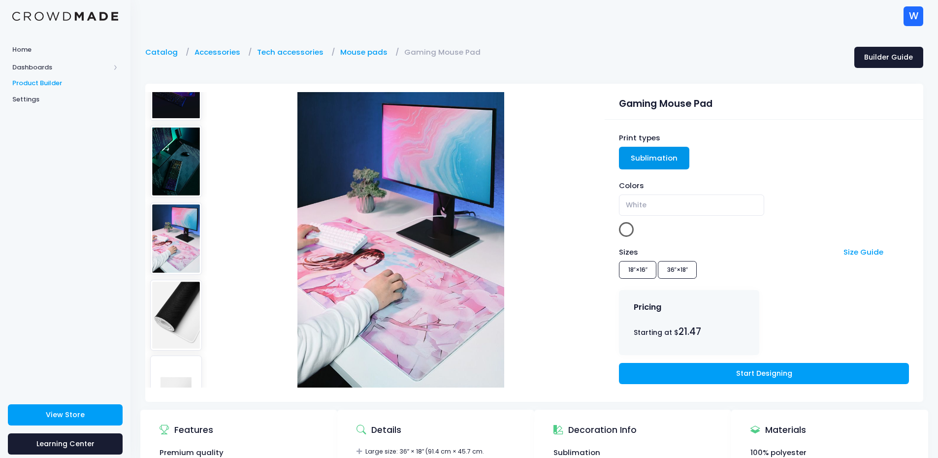
click at [189, 226] on img at bounding box center [176, 238] width 52 height 72
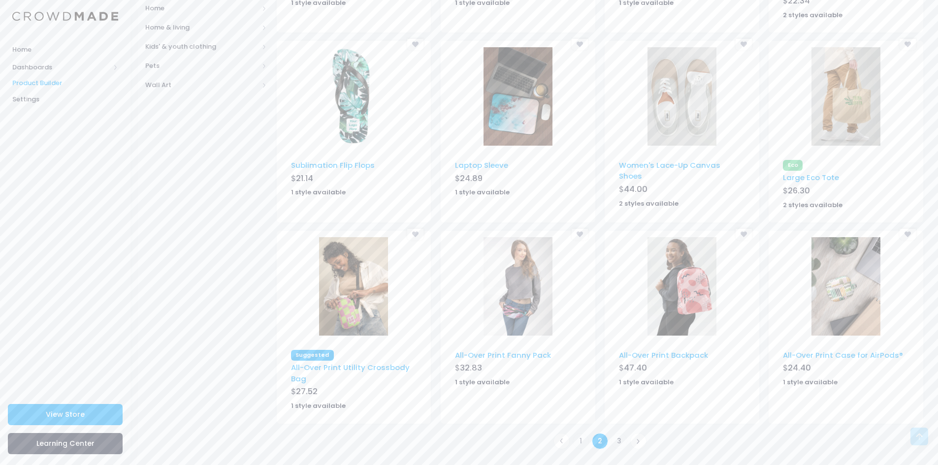
scroll to position [461, 0]
click at [615, 437] on link "3" at bounding box center [619, 441] width 16 height 16
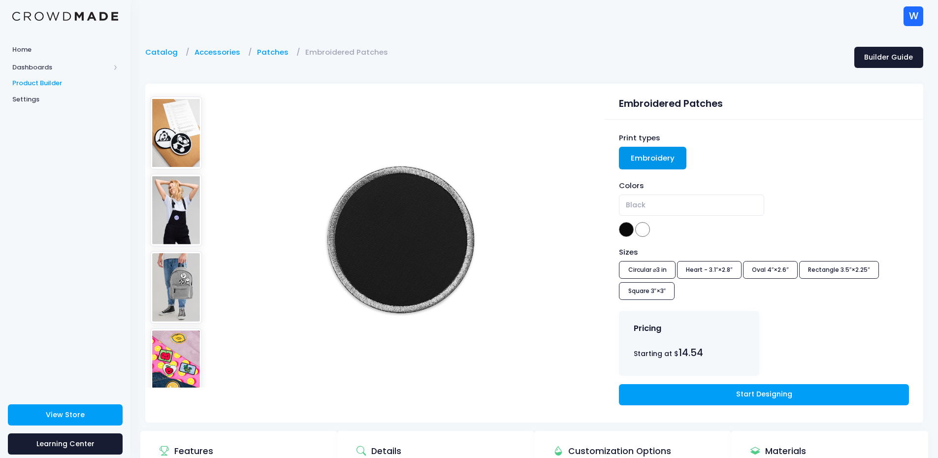
click at [176, 190] on img at bounding box center [176, 210] width 52 height 72
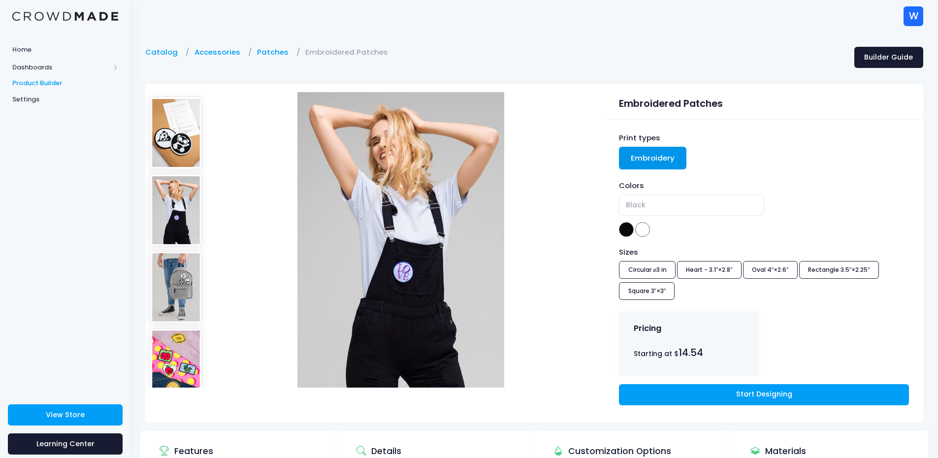
click at [185, 257] on img at bounding box center [176, 287] width 52 height 72
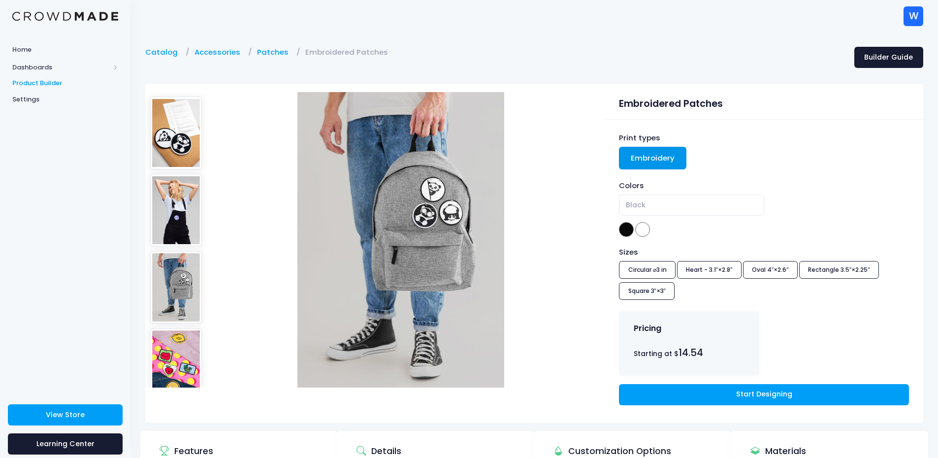
click at [187, 328] on img at bounding box center [176, 364] width 52 height 72
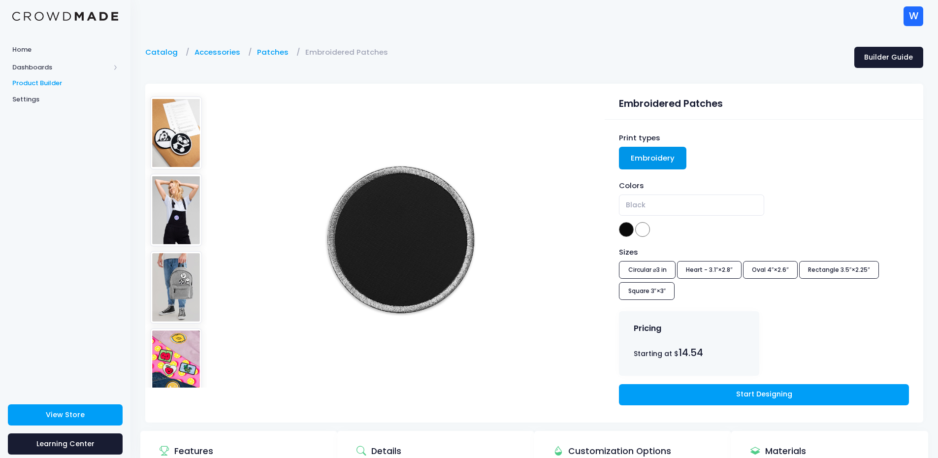
click at [184, 193] on img at bounding box center [176, 210] width 52 height 72
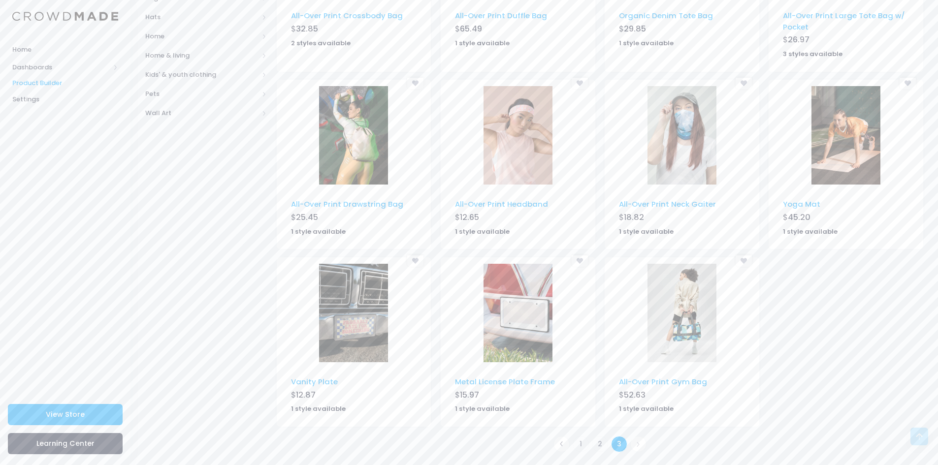
scroll to position [436, 0]
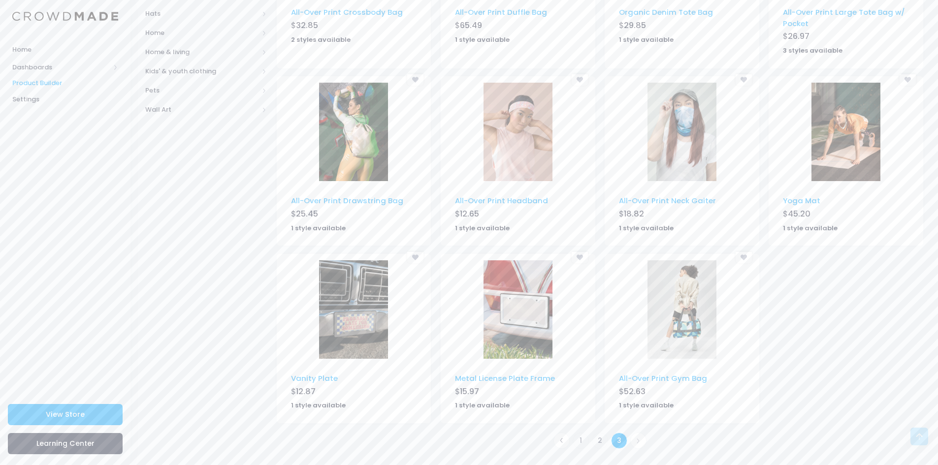
click at [597, 276] on div "[] - Metal License Plate Frame - METAL_LICENSE_PLATE_FRAME - License Plate Fram…" at bounding box center [518, 343] width 164 height 178
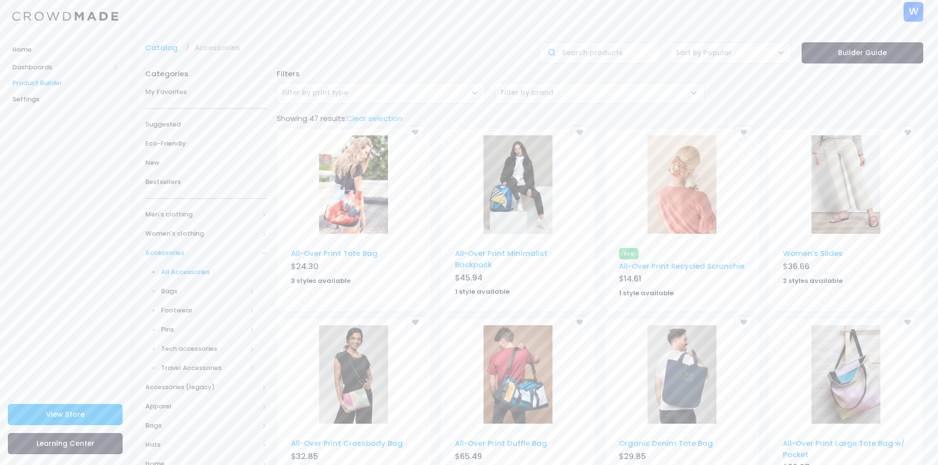
scroll to position [0, 0]
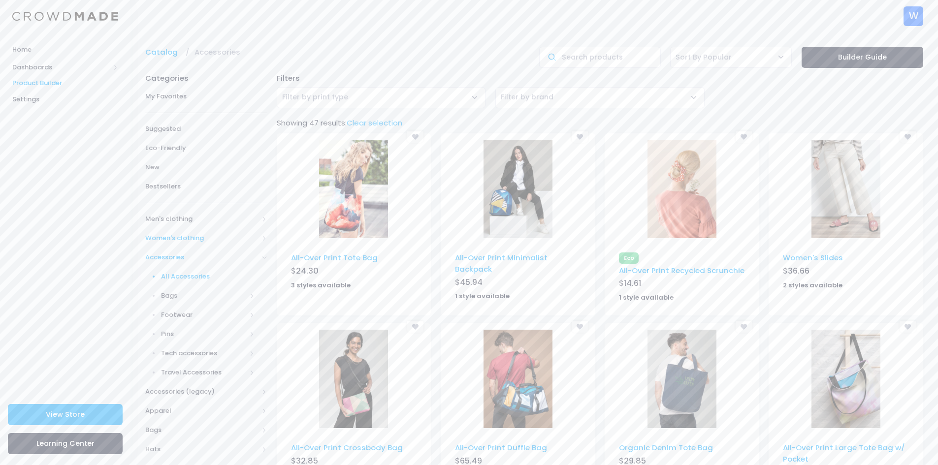
click at [266, 234] on span "Women's clothing" at bounding box center [206, 238] width 122 height 19
click at [228, 254] on span "All Women's clothing" at bounding box center [208, 258] width 94 height 10
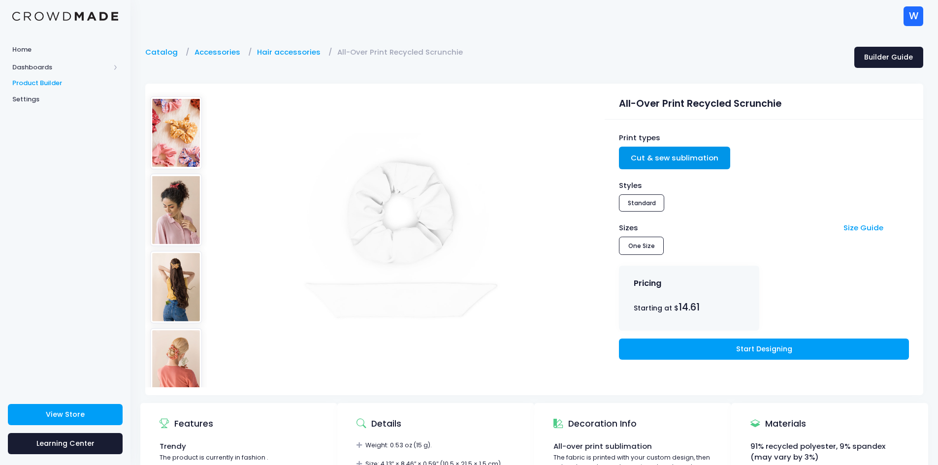
click at [184, 204] on img at bounding box center [176, 210] width 52 height 72
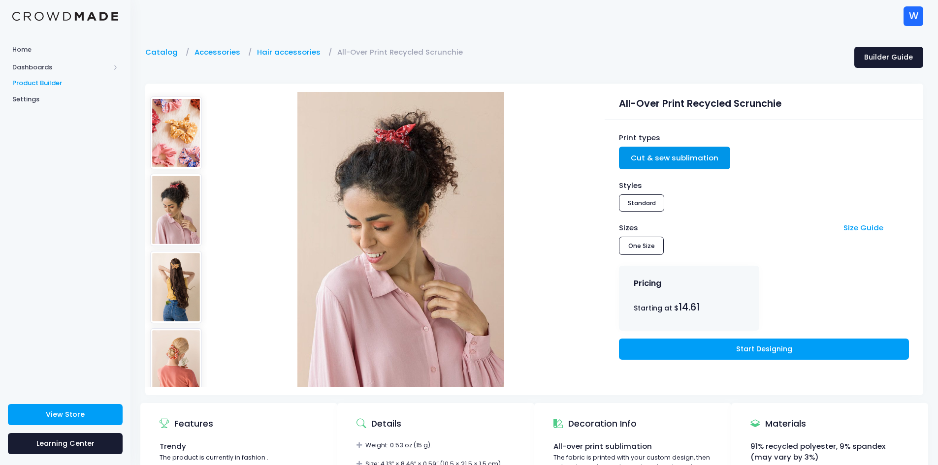
click at [188, 277] on img at bounding box center [176, 287] width 52 height 72
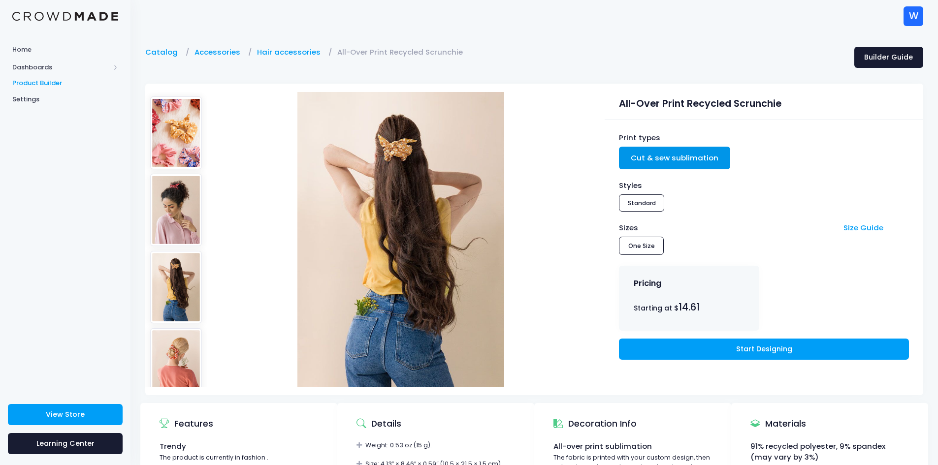
click at [185, 334] on img at bounding box center [176, 364] width 52 height 72
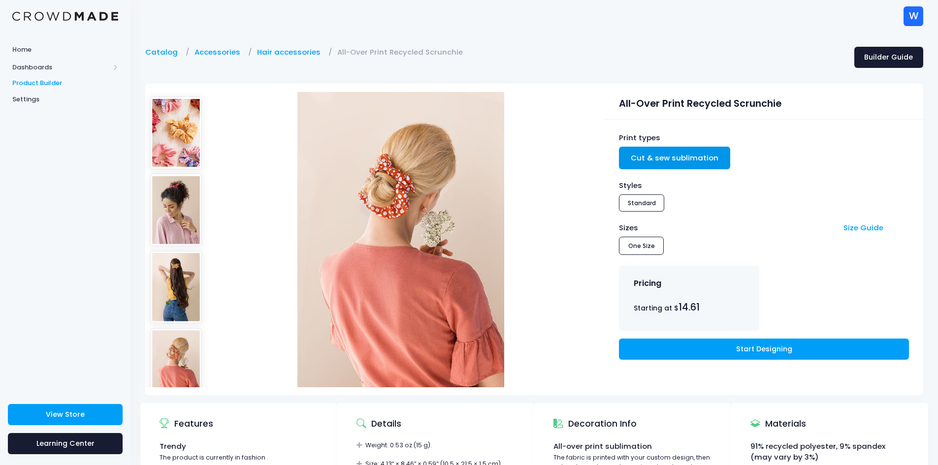
click at [190, 129] on img at bounding box center [176, 132] width 52 height 72
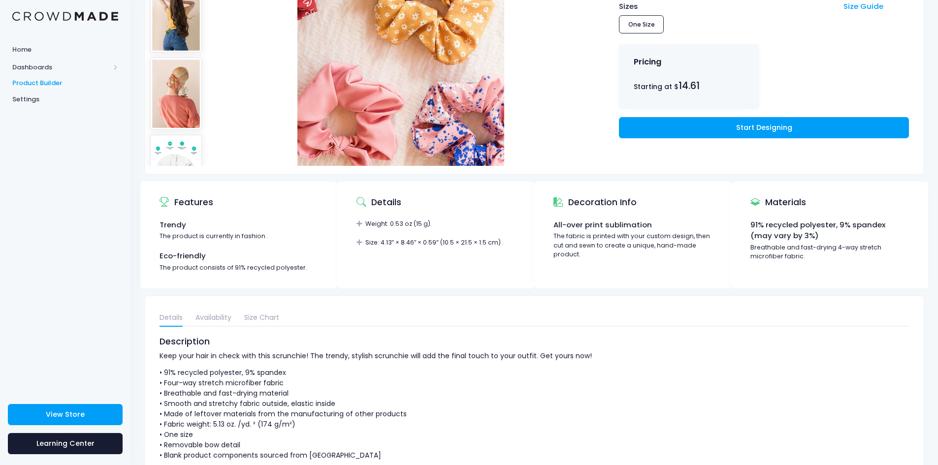
scroll to position [246, 0]
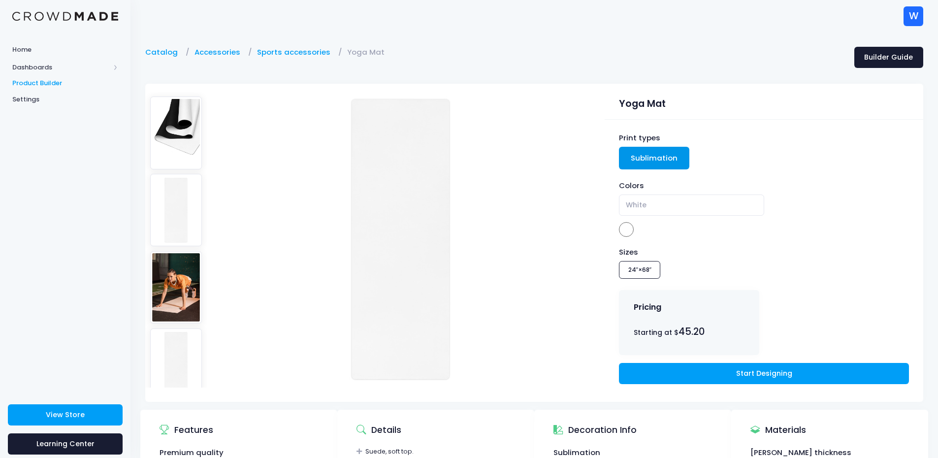
click at [170, 257] on img at bounding box center [176, 287] width 52 height 72
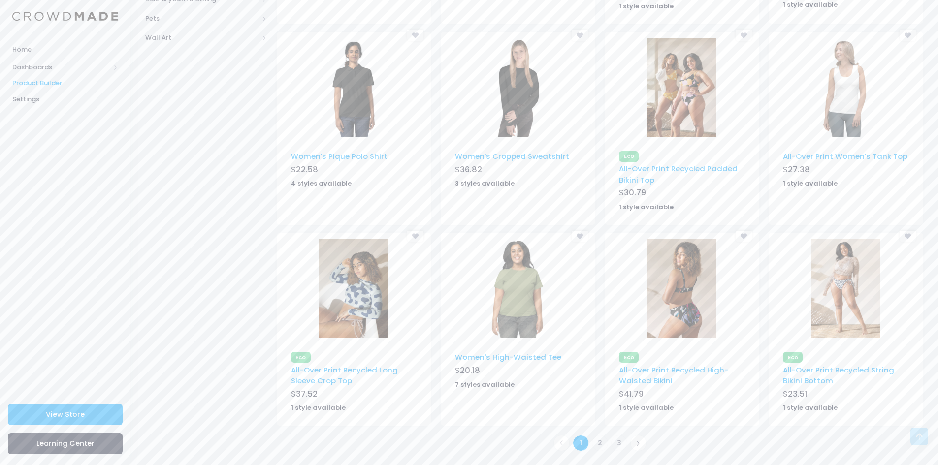
scroll to position [472, 0]
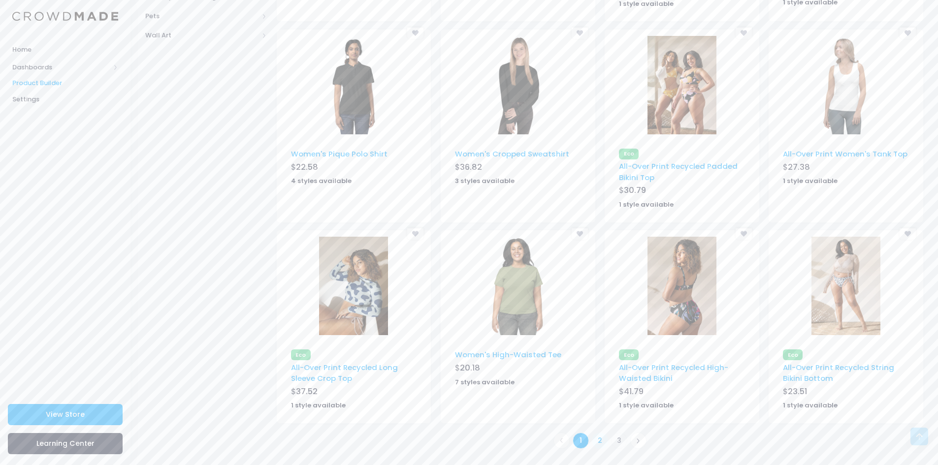
click at [602, 444] on link "2" at bounding box center [600, 441] width 16 height 16
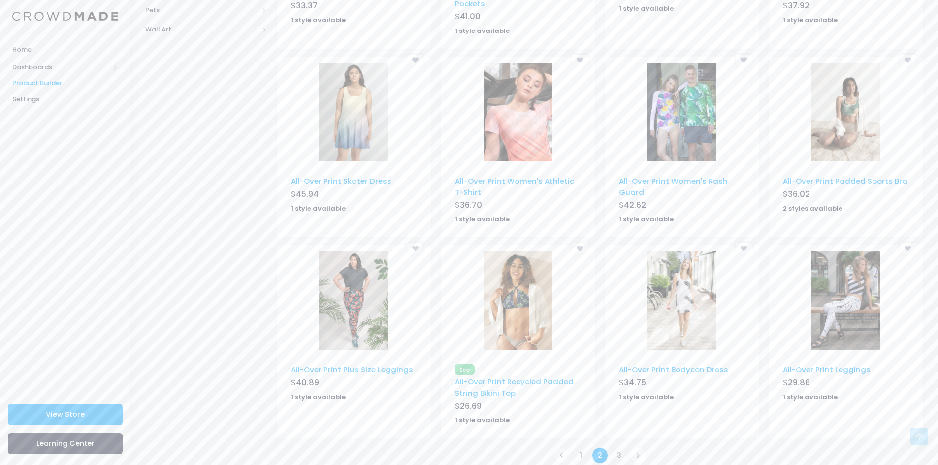
scroll to position [481, 0]
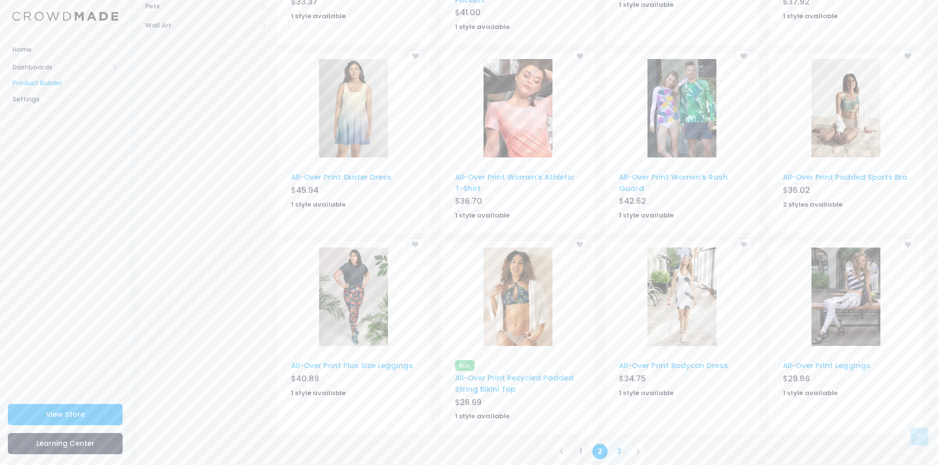
click at [615, 444] on link "3" at bounding box center [619, 452] width 16 height 16
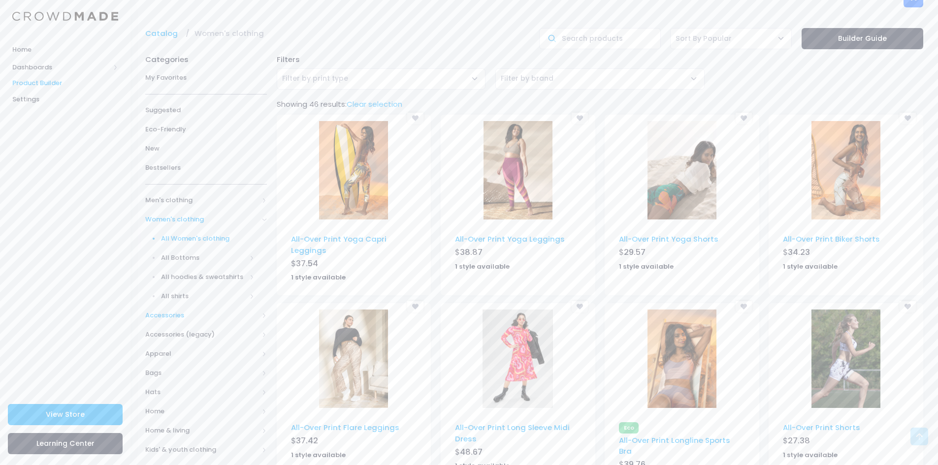
scroll to position [15, 0]
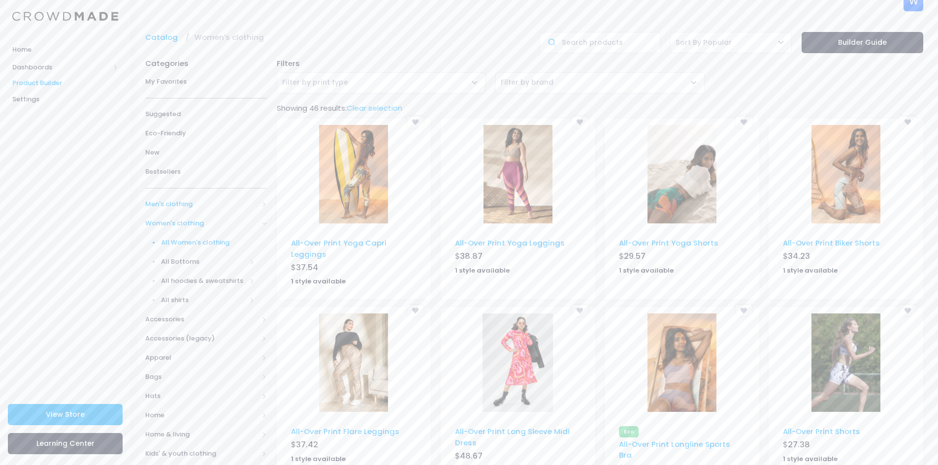
click at [264, 209] on span "Men's clothing" at bounding box center [206, 204] width 122 height 19
click at [185, 231] on link "All Men's clothing" at bounding box center [199, 223] width 134 height 19
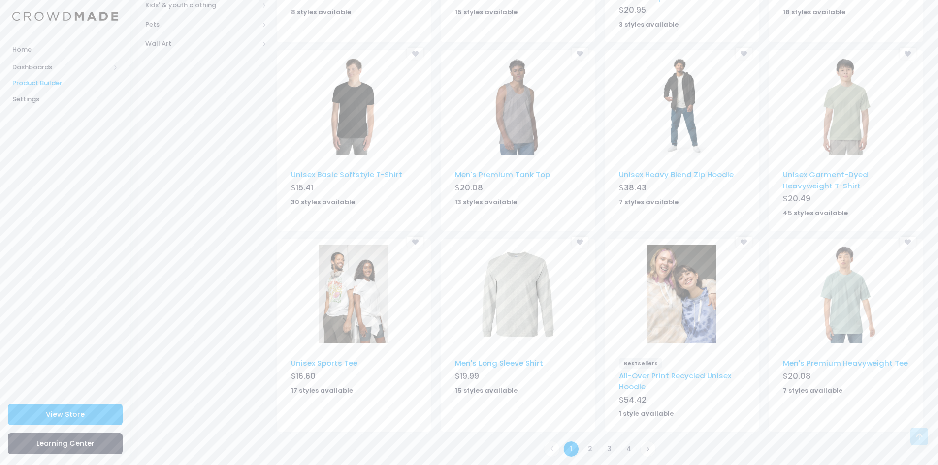
scroll to position [472, 0]
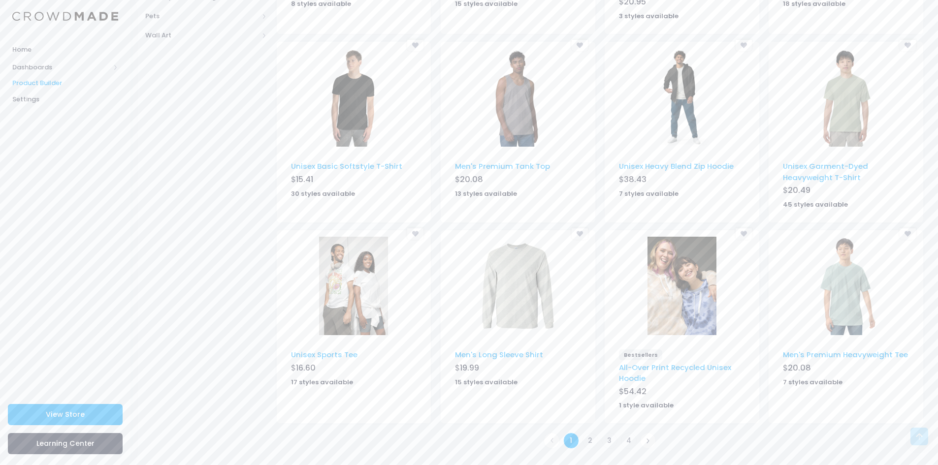
click at [583, 432] on ul "1 2 3 4" at bounding box center [600, 440] width 646 height 19
click at [584, 435] on link "2" at bounding box center [590, 441] width 16 height 16
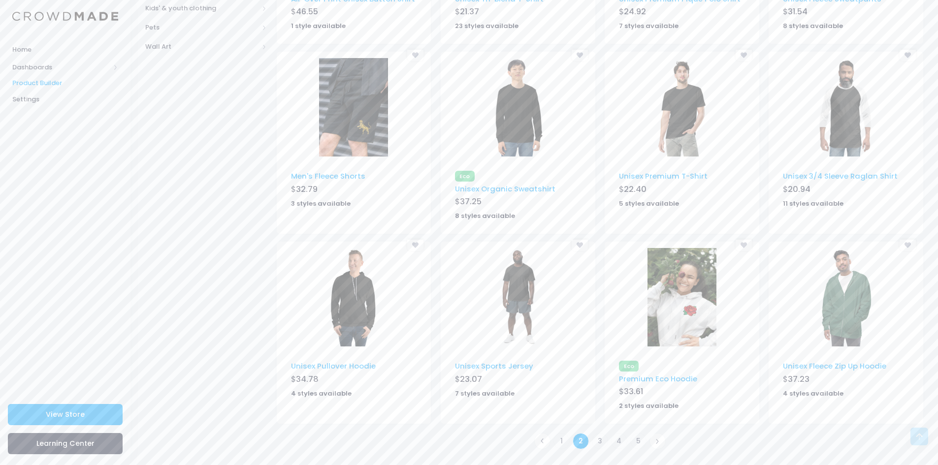
scroll to position [461, 0]
click at [600, 443] on link "3" at bounding box center [600, 441] width 16 height 16
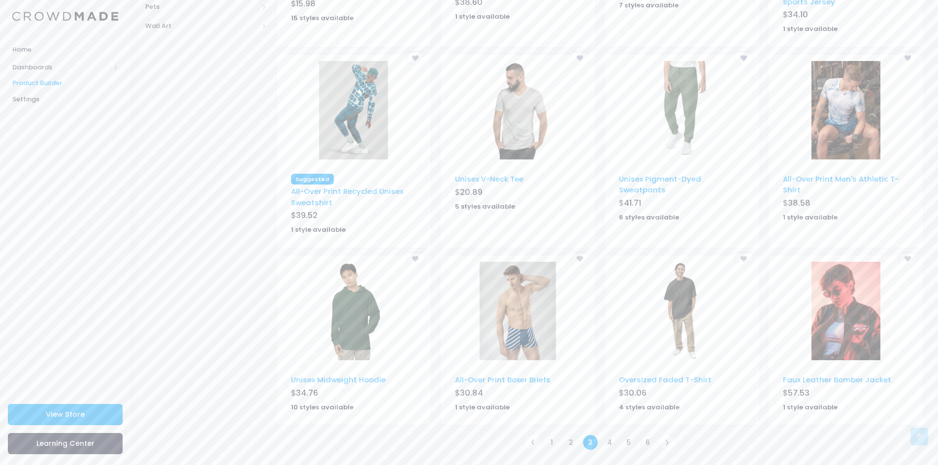
scroll to position [483, 0]
click at [609, 439] on link "4" at bounding box center [610, 441] width 16 height 16
click at [608, 442] on link "4" at bounding box center [610, 441] width 16 height 16
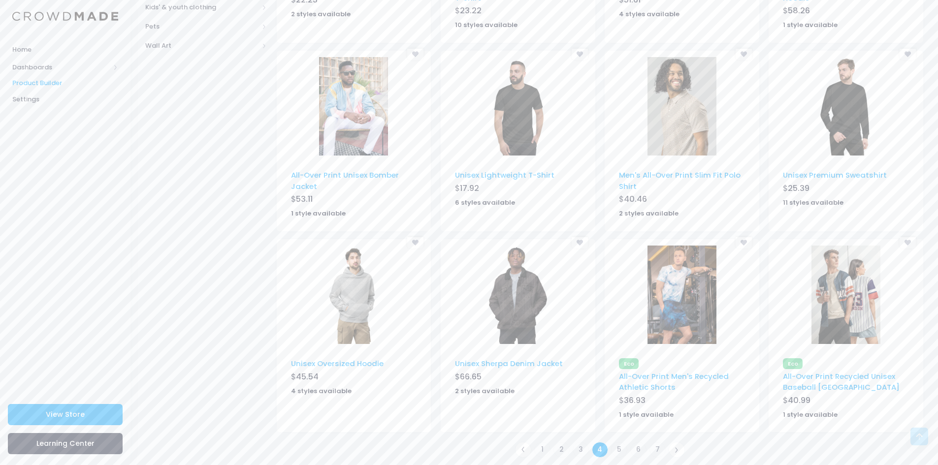
scroll to position [470, 0]
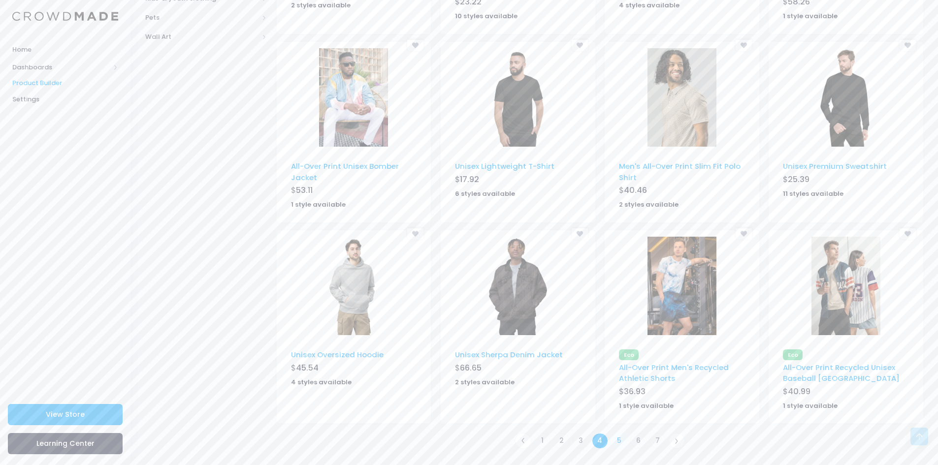
click at [618, 442] on link "5" at bounding box center [619, 441] width 16 height 16
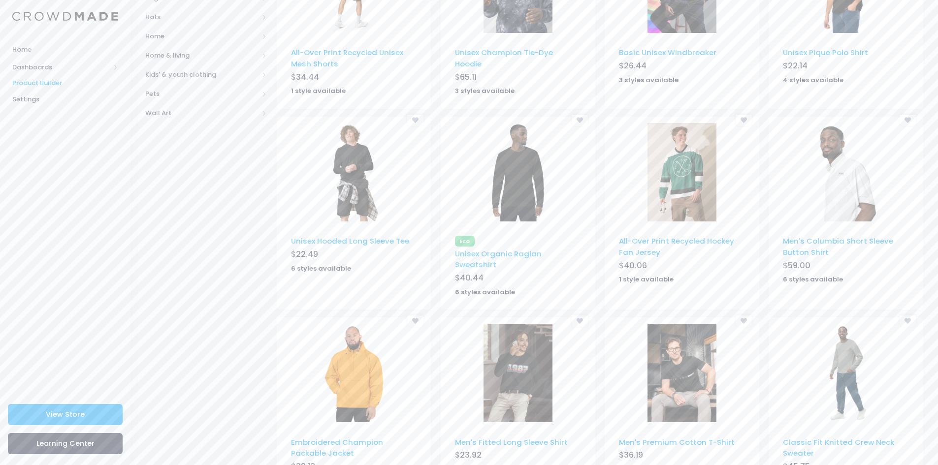
scroll to position [458, 0]
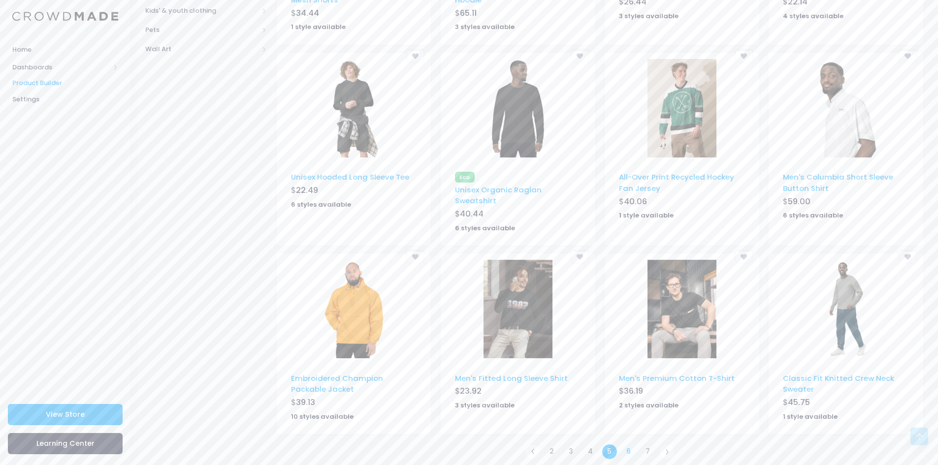
click at [625, 444] on link "6" at bounding box center [629, 452] width 16 height 16
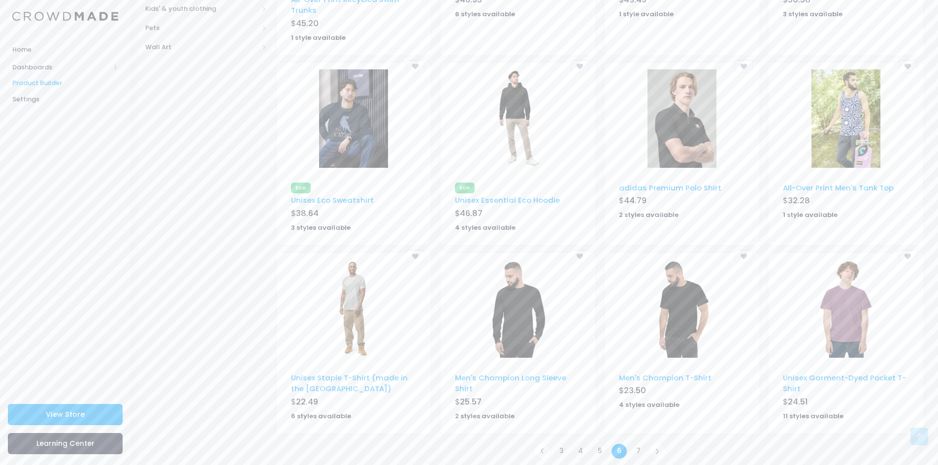
scroll to position [470, 0]
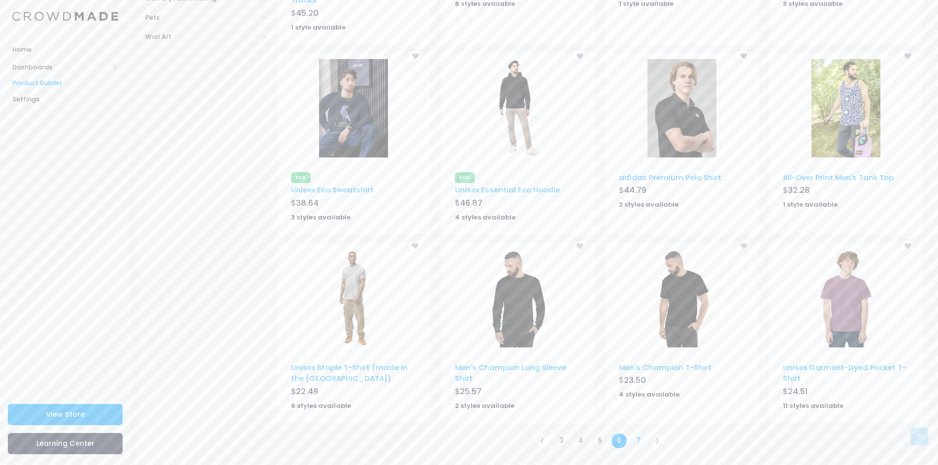
click at [635, 440] on link "7" at bounding box center [638, 441] width 16 height 16
